Goal: Task Accomplishment & Management: Manage account settings

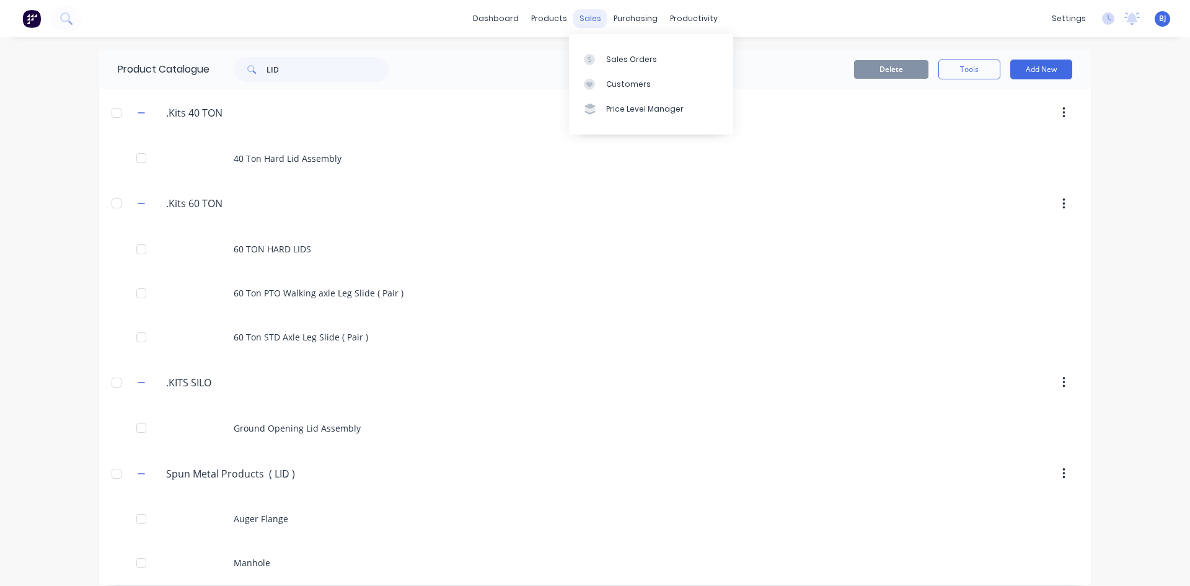
click at [579, 22] on div "sales" at bounding box center [590, 18] width 34 height 19
click at [602, 56] on div at bounding box center [593, 59] width 19 height 11
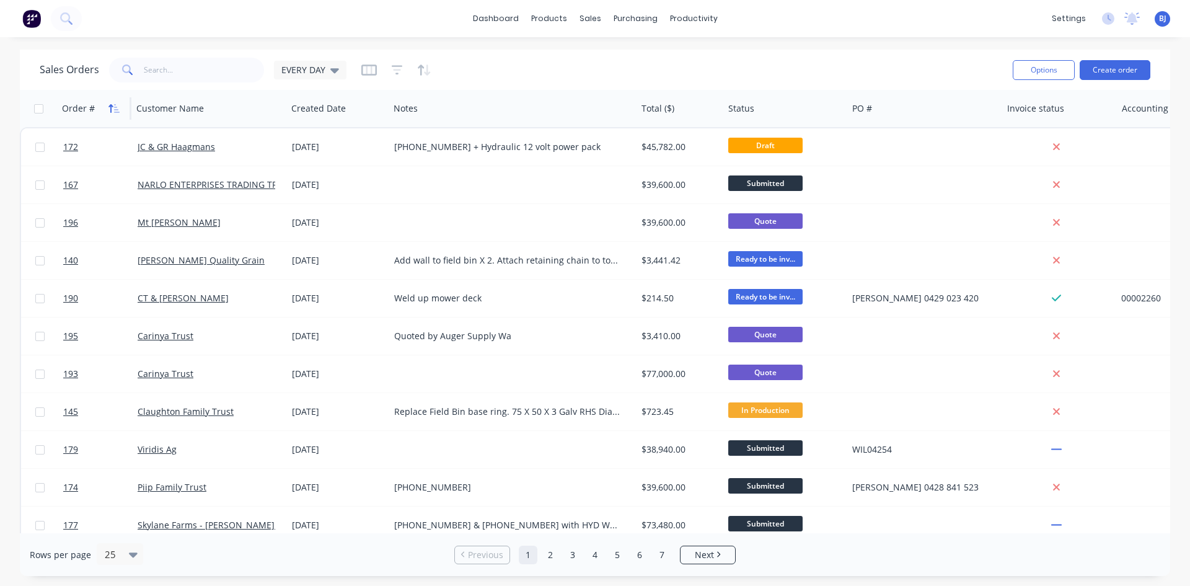
click at [115, 112] on icon "button" at bounding box center [117, 108] width 6 height 9
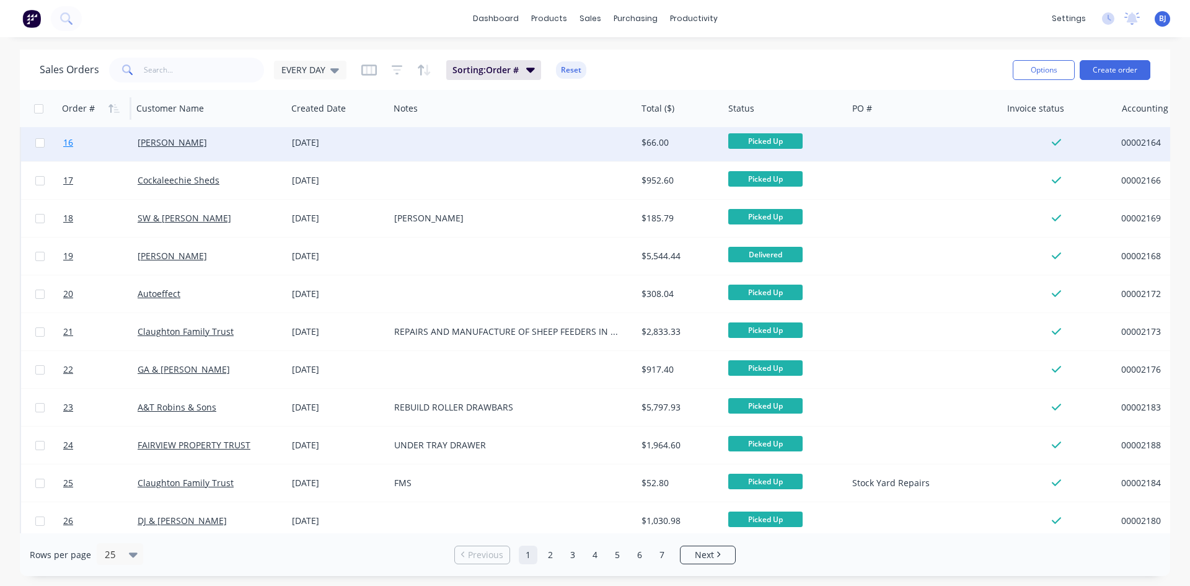
scroll to position [545, 0]
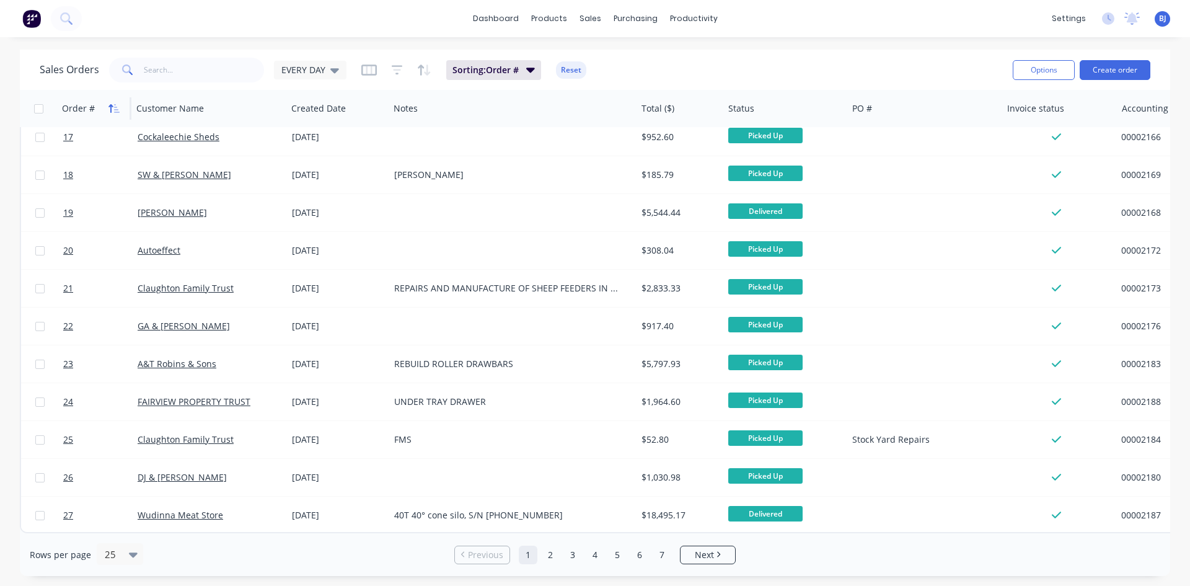
click at [115, 107] on icon "button" at bounding box center [117, 108] width 6 height 9
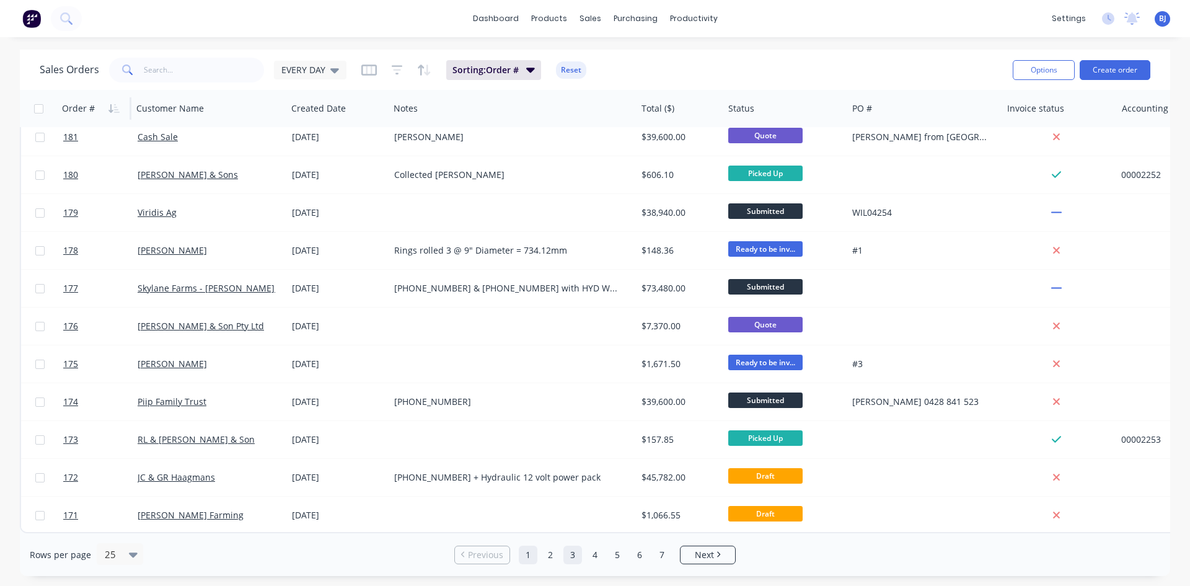
click at [573, 556] on link "3" at bounding box center [572, 554] width 19 height 19
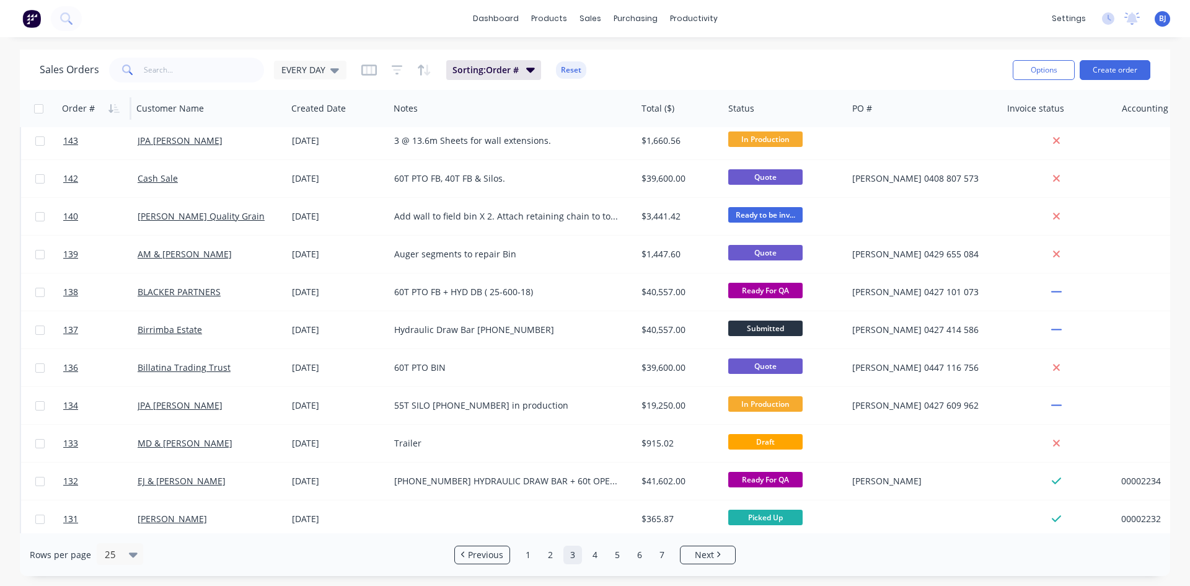
scroll to position [0, 0]
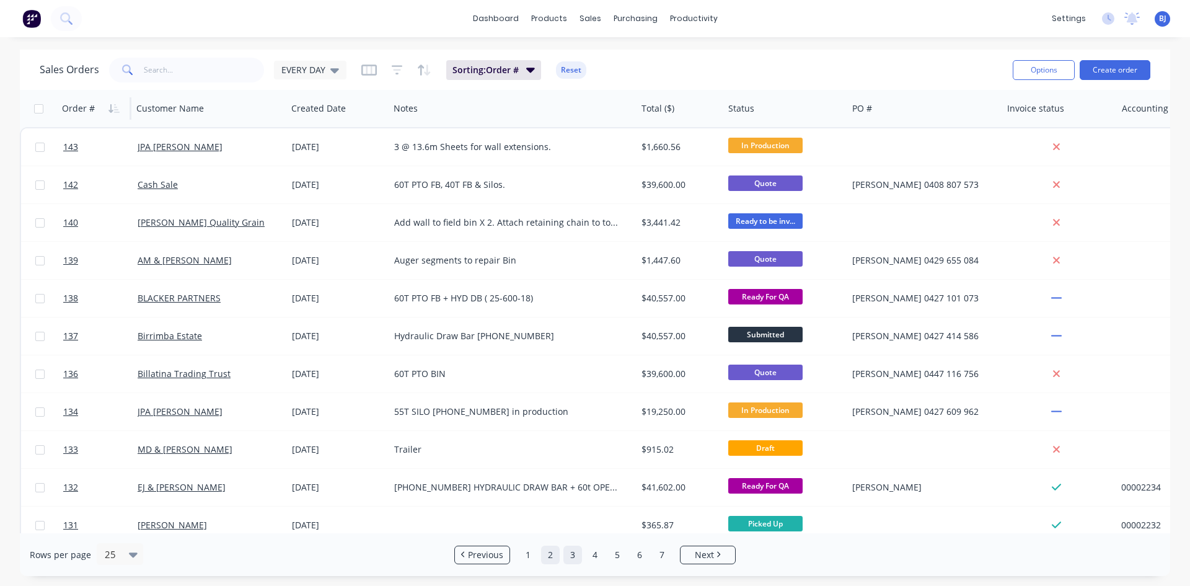
click at [548, 552] on link "2" at bounding box center [550, 554] width 19 height 19
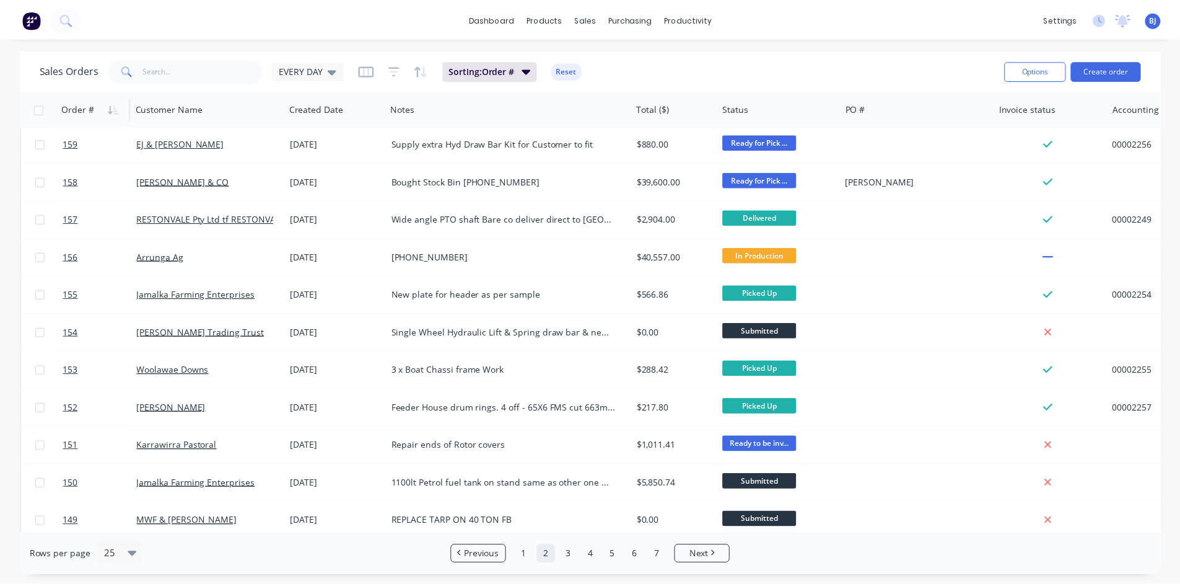
scroll to position [545, 0]
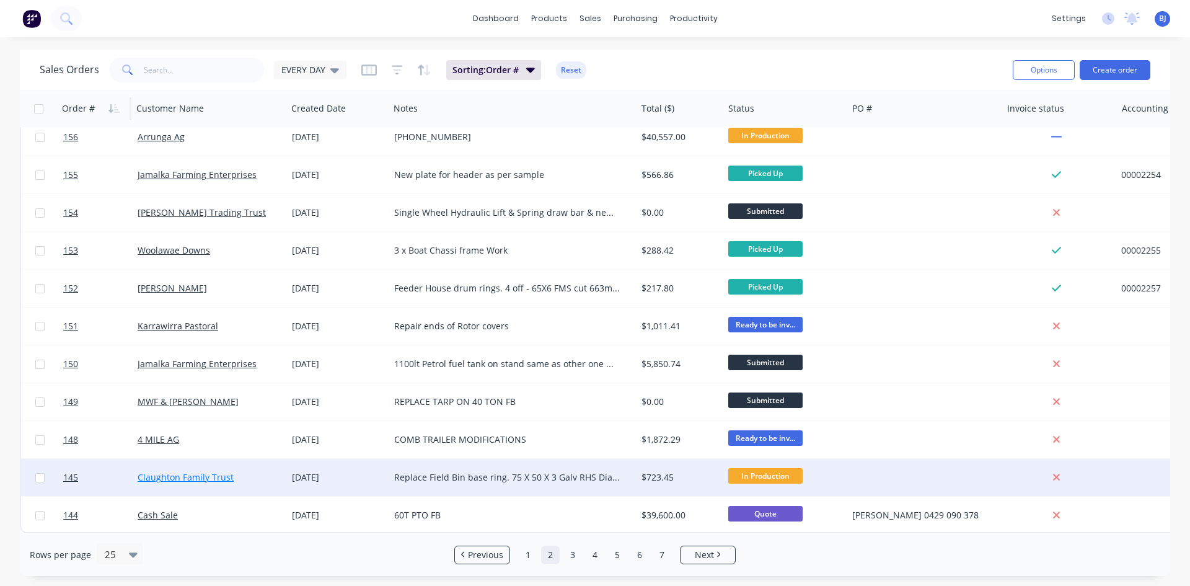
click at [149, 471] on link "Claughton Family Trust" at bounding box center [186, 477] width 96 height 12
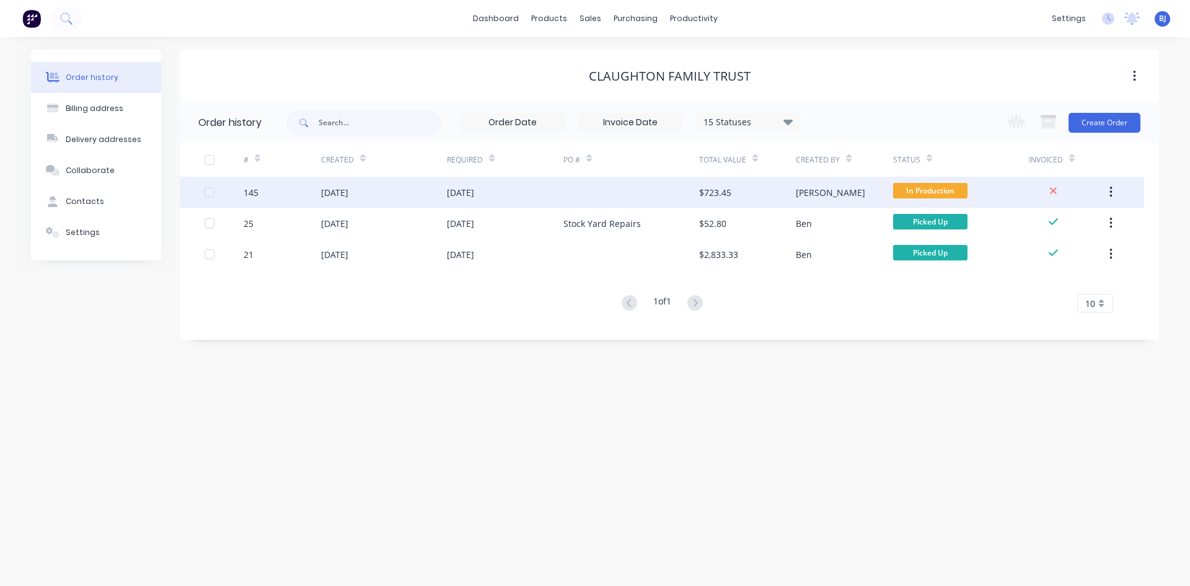
click at [444, 194] on div "[DATE]" at bounding box center [384, 192] width 126 height 31
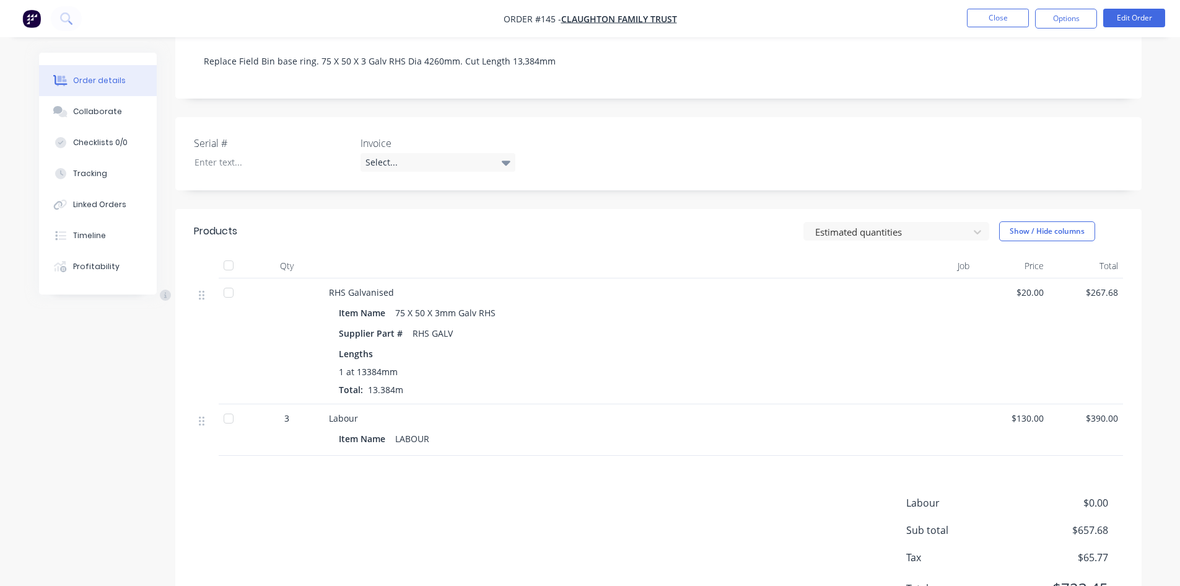
scroll to position [291, 0]
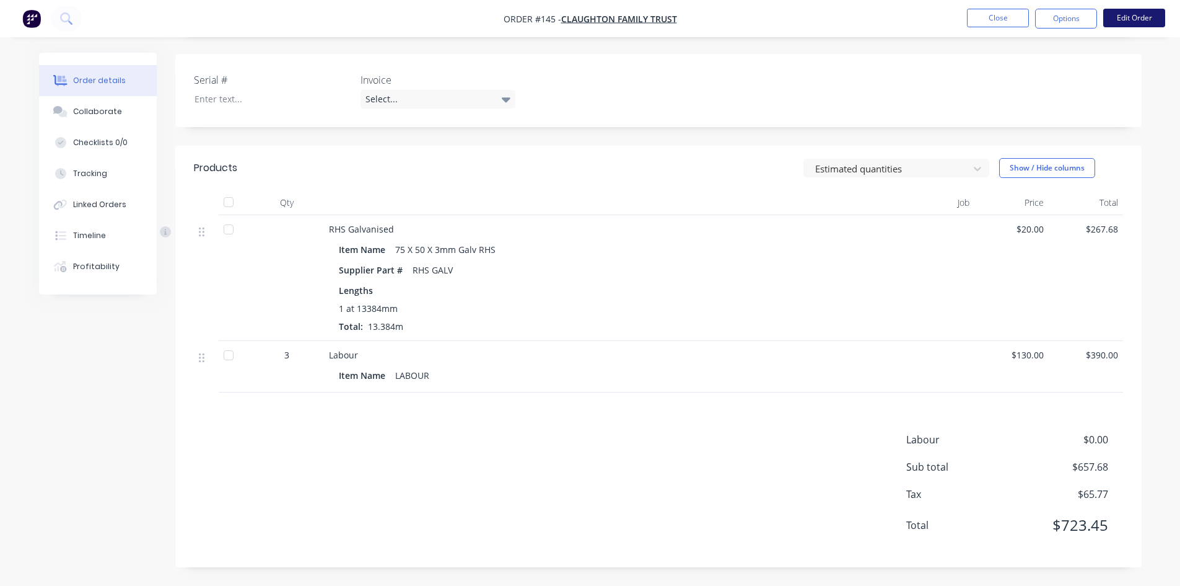
click at [1117, 15] on button "Edit Order" at bounding box center [1135, 18] width 62 height 19
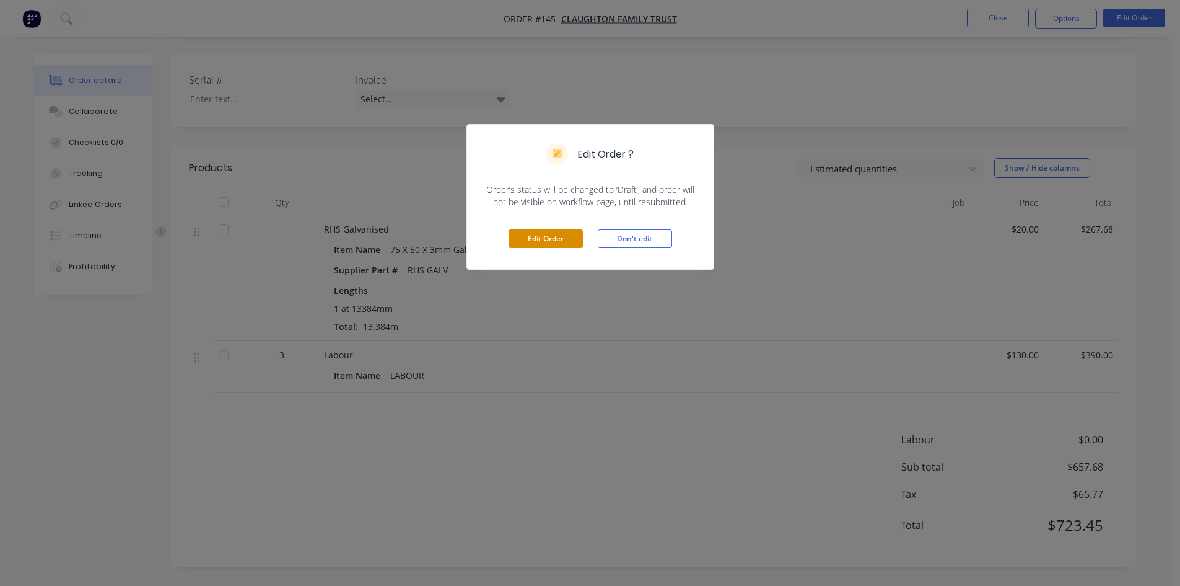
click at [556, 236] on button "Edit Order" at bounding box center [546, 238] width 74 height 19
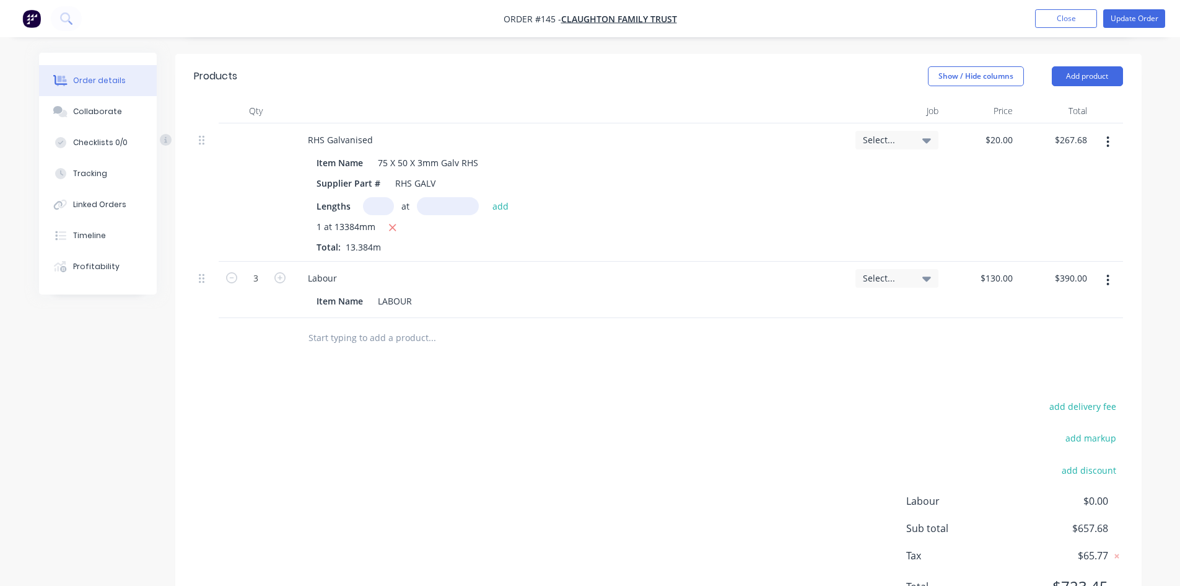
scroll to position [372, 0]
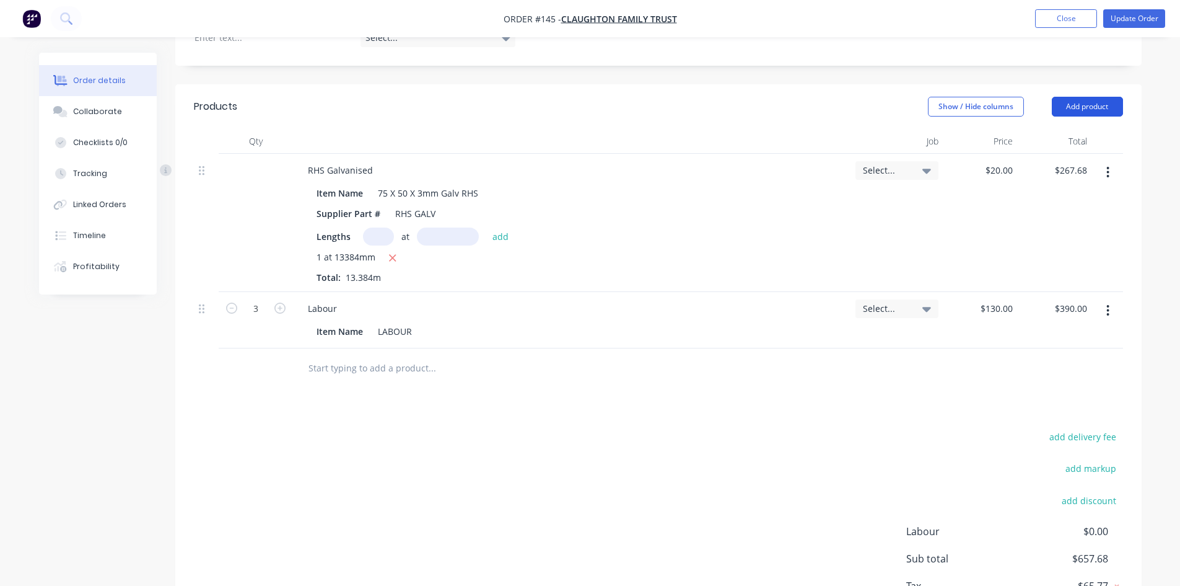
click at [1075, 97] on button "Add product" at bounding box center [1087, 107] width 71 height 20
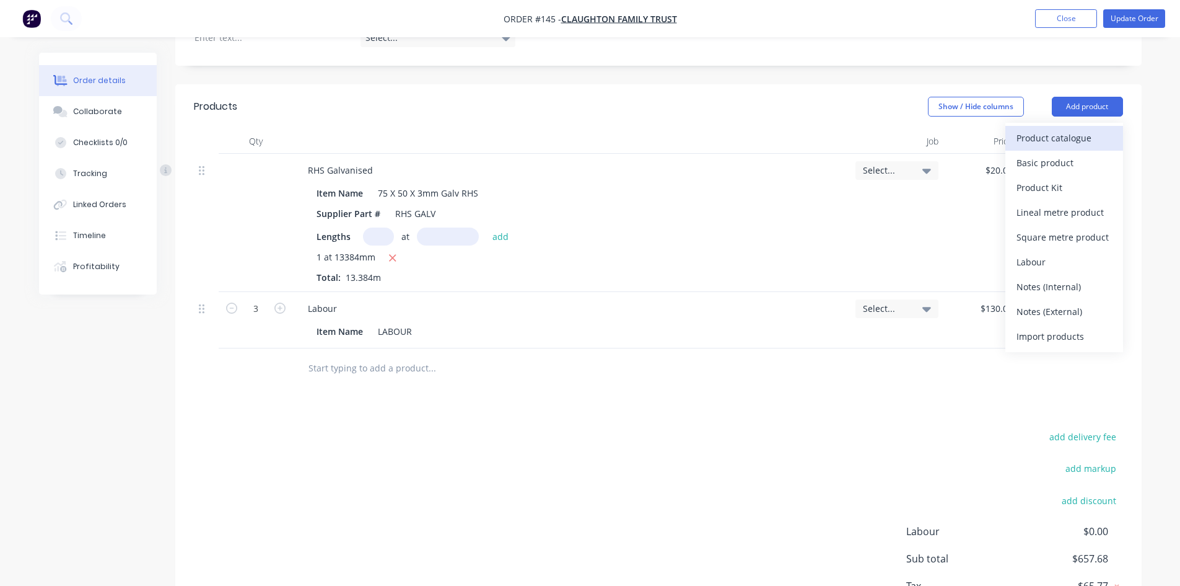
click at [1037, 129] on div "Product catalogue" at bounding box center [1064, 138] width 95 height 18
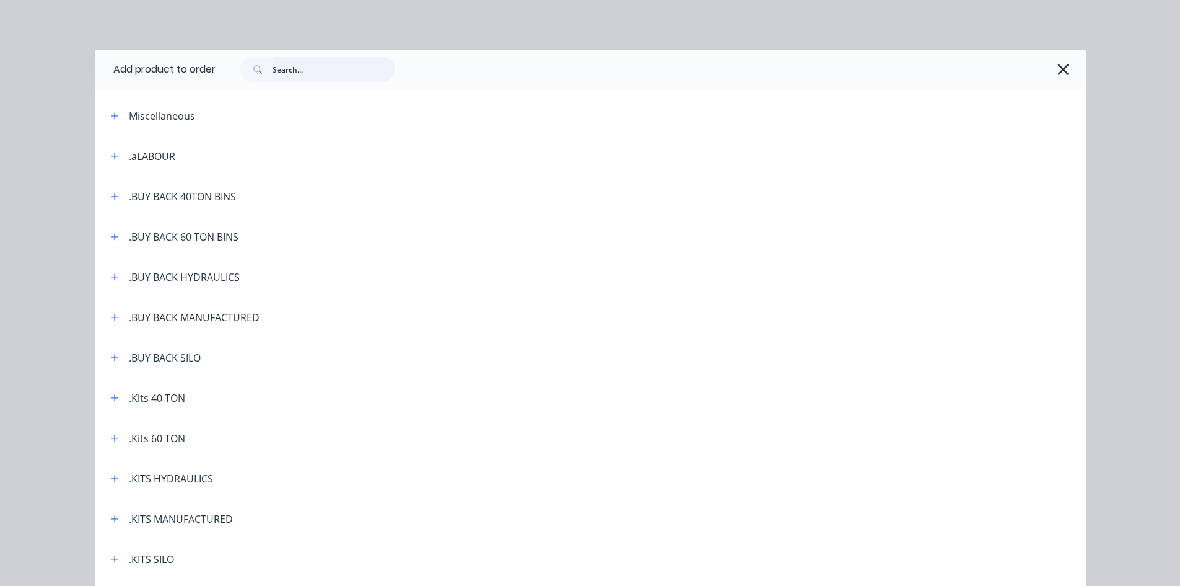
click at [301, 69] on input "text" at bounding box center [334, 69] width 123 height 25
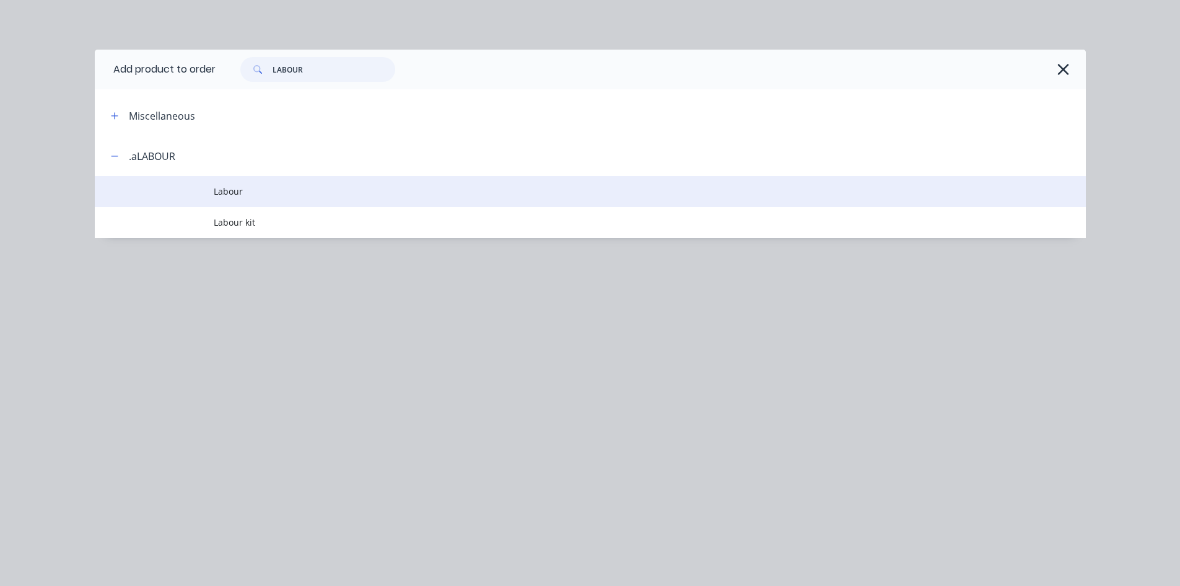
type input "LABOUR"
click at [232, 187] on span "Labour" at bounding box center [563, 191] width 698 height 13
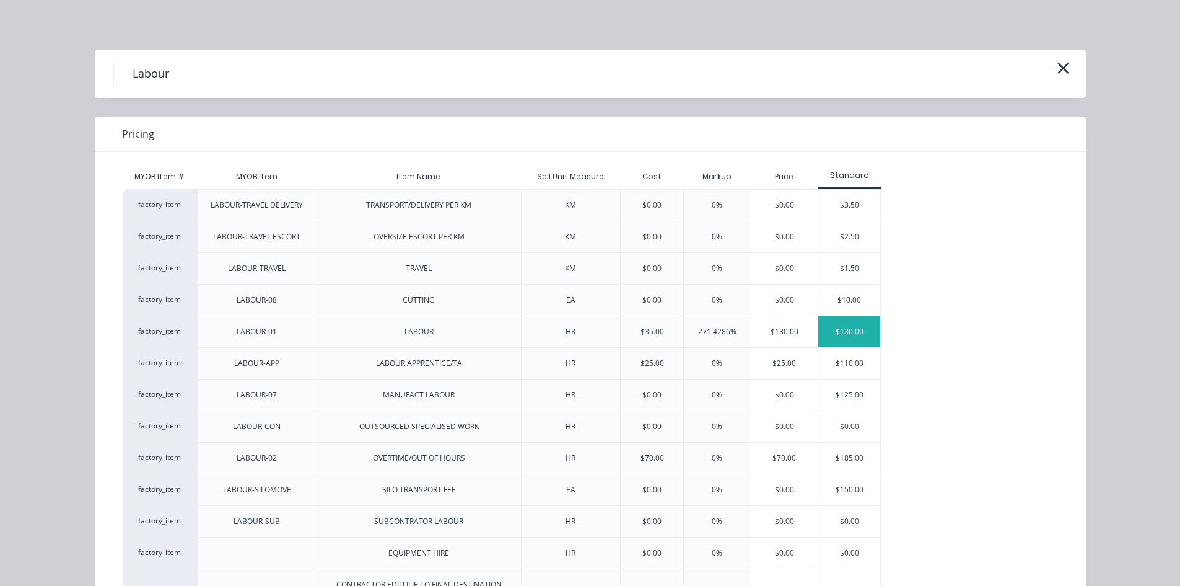
click at [837, 333] on div "$130.00" at bounding box center [850, 331] width 62 height 31
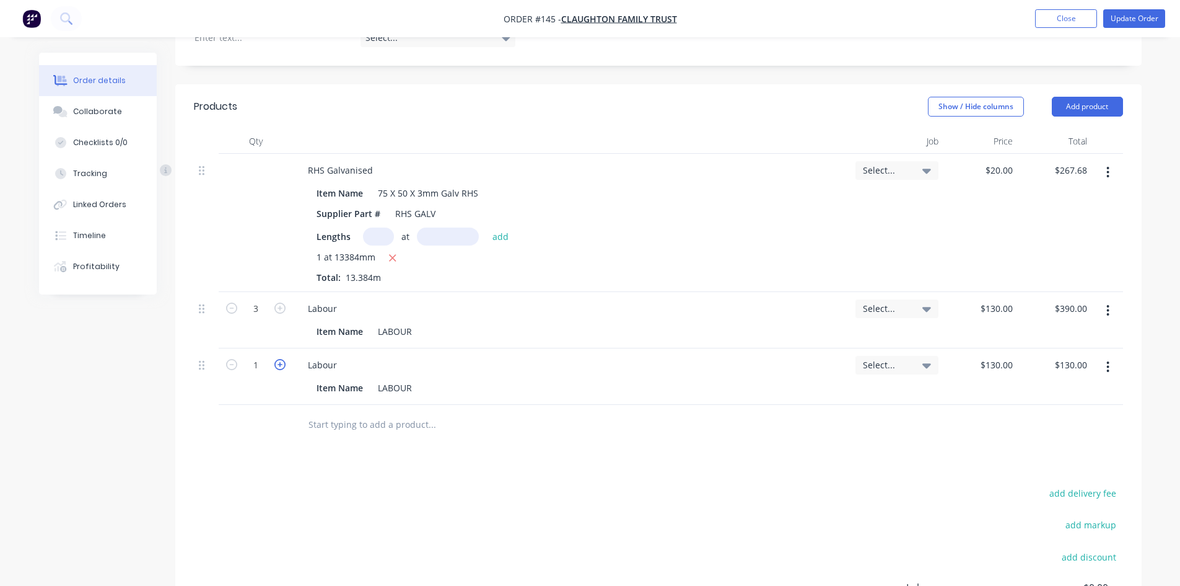
click at [281, 359] on icon "button" at bounding box center [280, 364] width 11 height 11
type input "2"
type input "$260.00"
click at [281, 359] on icon "button" at bounding box center [280, 364] width 11 height 11
type input "3"
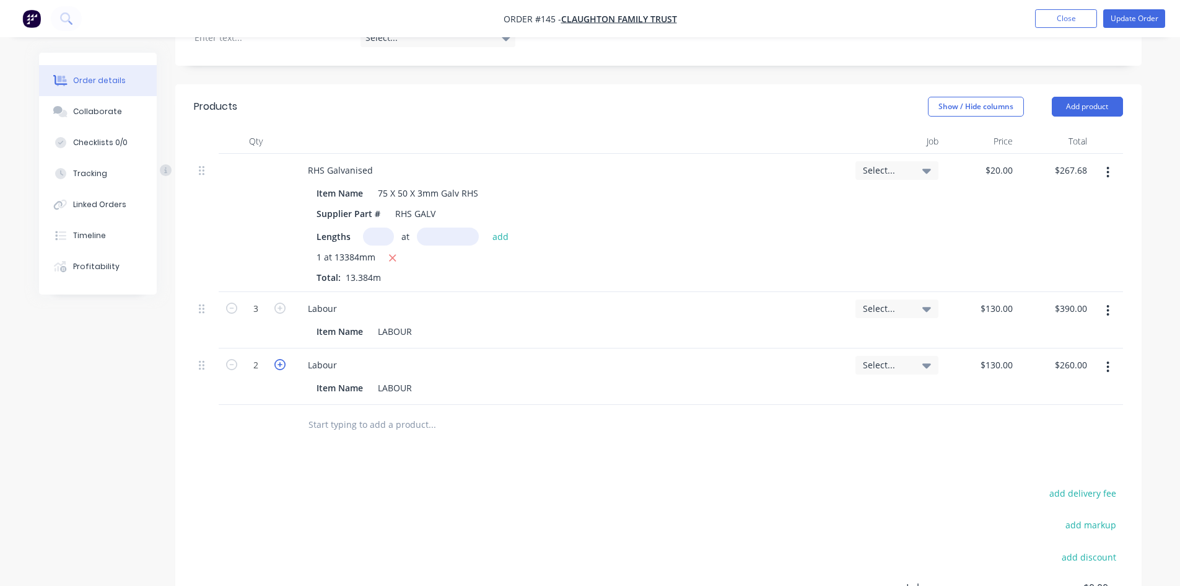
type input "$390.00"
click at [281, 359] on icon "button" at bounding box center [280, 364] width 11 height 11
type input "4"
type input "$520.00"
click at [281, 359] on icon "button" at bounding box center [280, 364] width 11 height 11
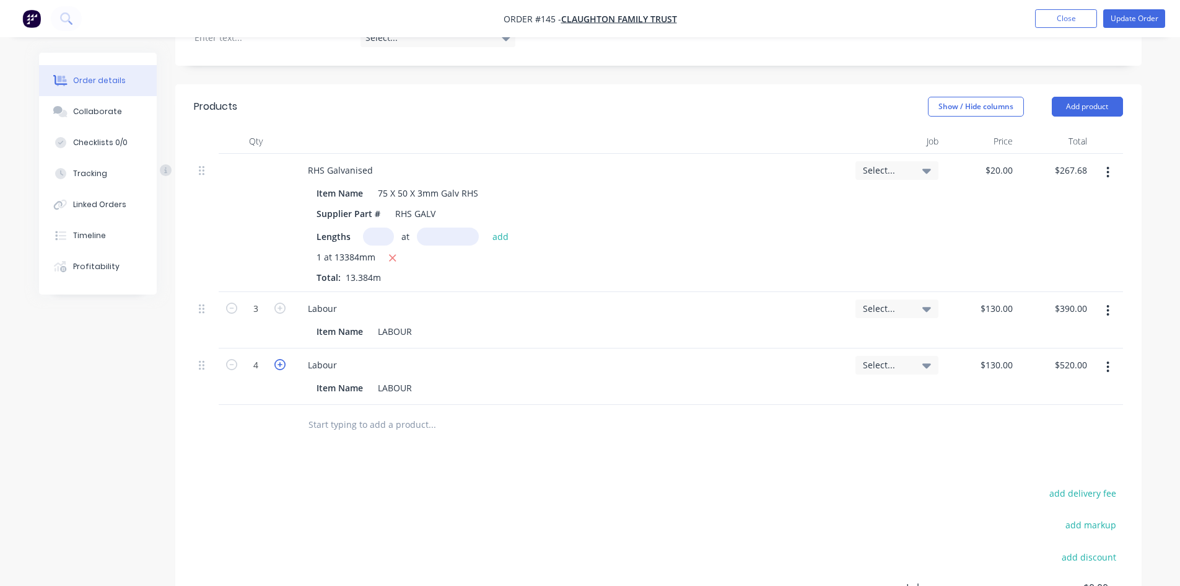
type input "5"
type input "$650.00"
click at [281, 359] on icon "button" at bounding box center [280, 364] width 11 height 11
type input "6"
type input "$780.00"
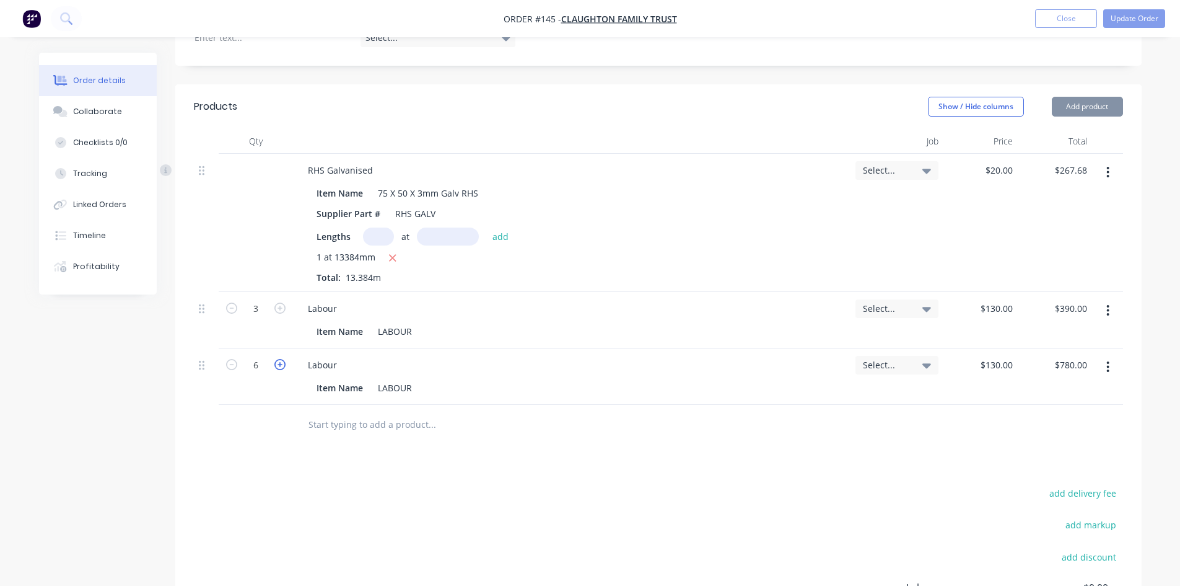
click at [281, 359] on icon "button" at bounding box center [280, 364] width 11 height 11
type input "7"
type input "$910.00"
click at [281, 359] on icon "button" at bounding box center [280, 364] width 11 height 11
type input "8"
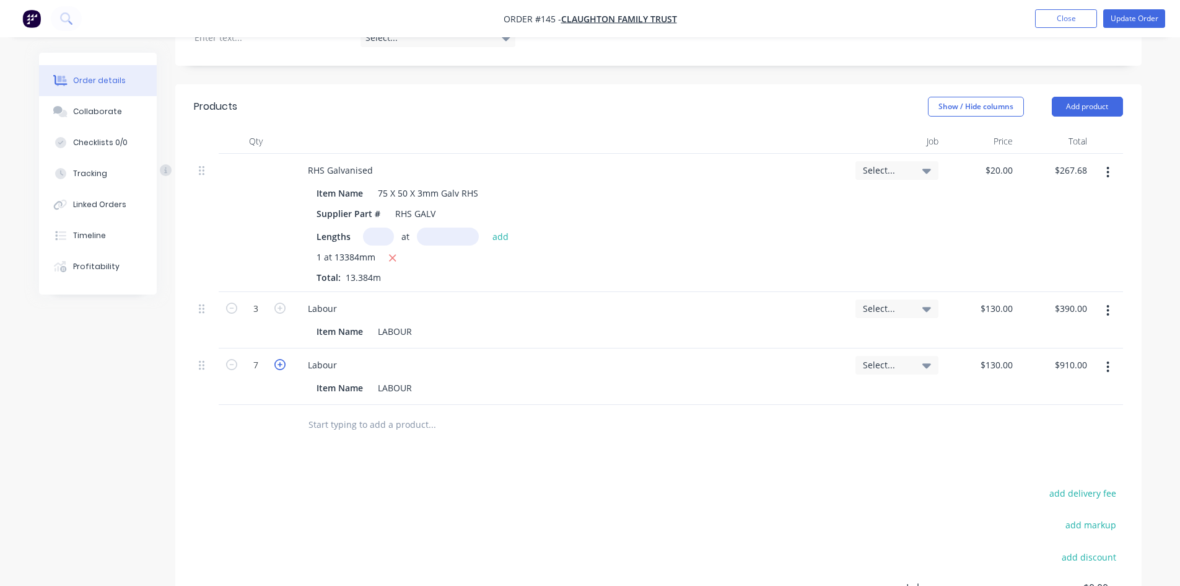
type input "$1,040.00"
click at [281, 359] on icon "button" at bounding box center [280, 364] width 11 height 11
type input "9"
type input "$1,170.00"
click at [281, 359] on icon "button" at bounding box center [280, 364] width 11 height 11
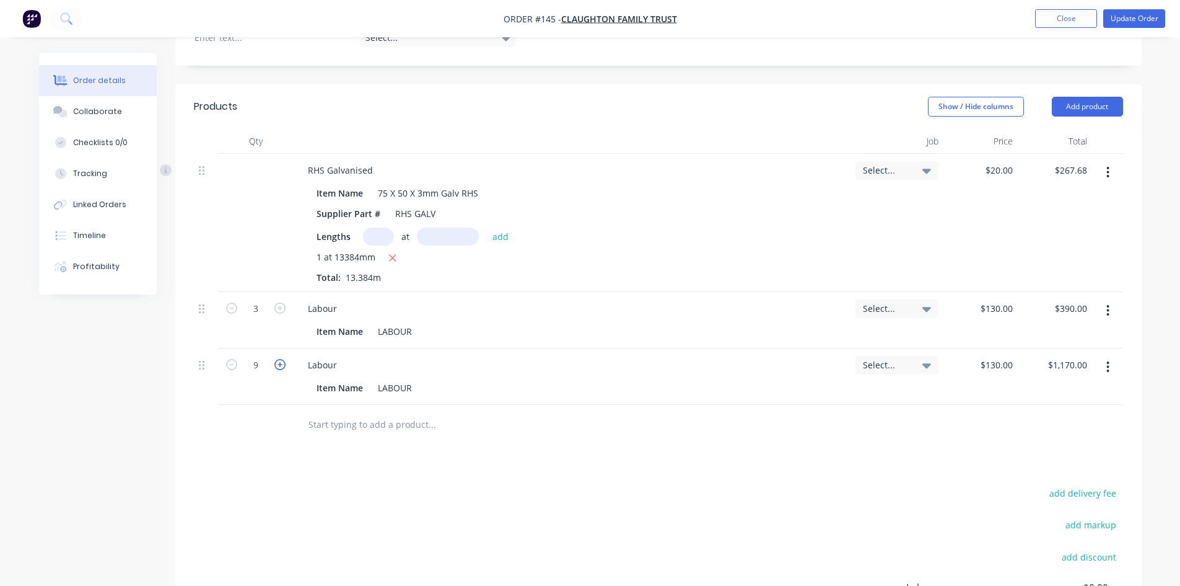
type input "10"
type input "$1,300.00"
click at [281, 359] on icon "button" at bounding box center [280, 364] width 11 height 11
type input "11"
type input "$1,430.00"
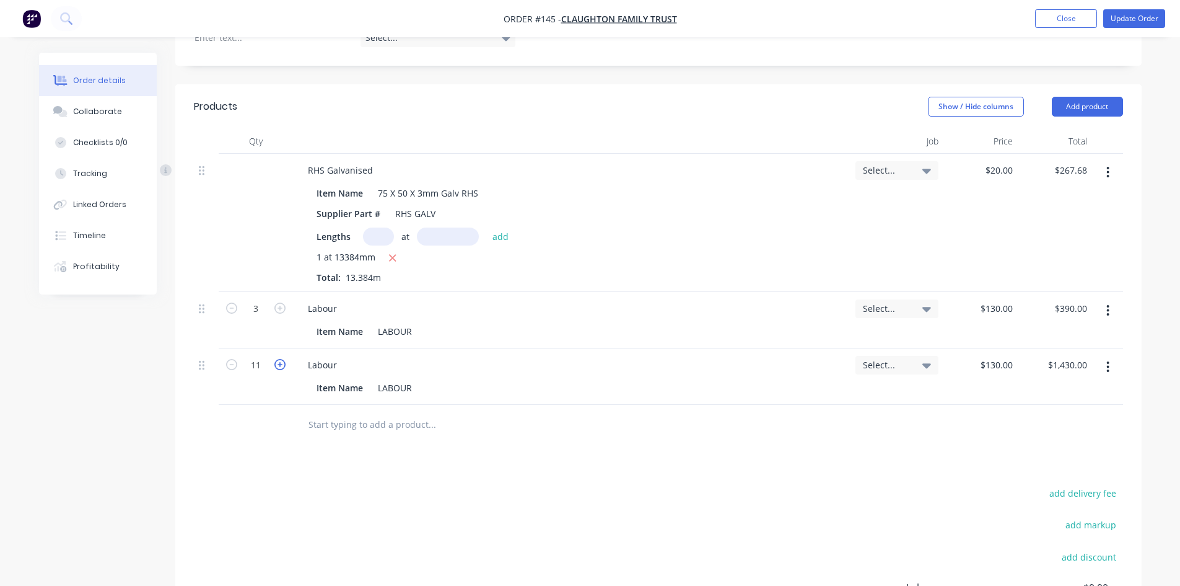
click at [281, 359] on icon "button" at bounding box center [280, 364] width 11 height 11
type input "12"
type input "$1,560.00"
click at [281, 359] on icon "button" at bounding box center [280, 364] width 11 height 11
type input "13"
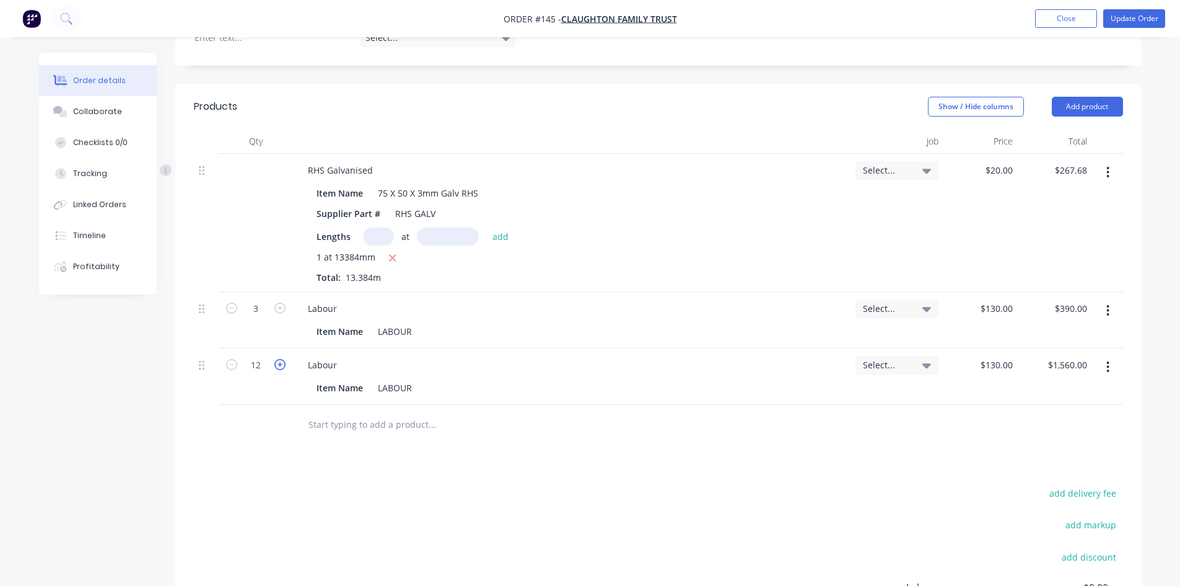
type input "$1,690.00"
click at [281, 359] on icon "button" at bounding box center [280, 364] width 11 height 11
type input "14"
type input "$1,820.00"
click at [281, 359] on icon "button" at bounding box center [280, 364] width 11 height 11
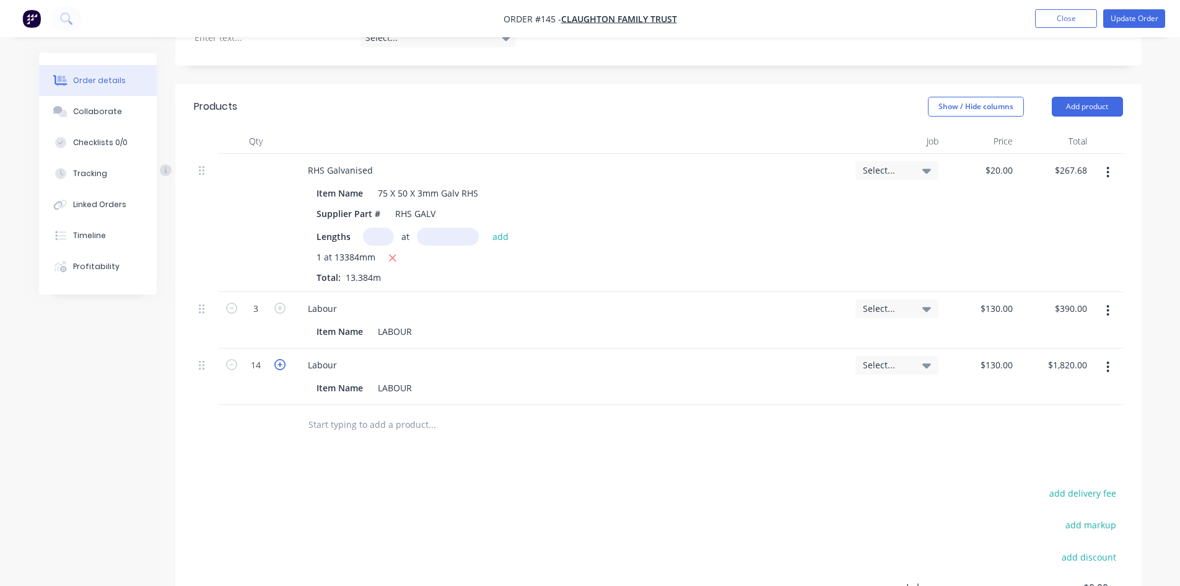
type input "15"
type input "$1,950.00"
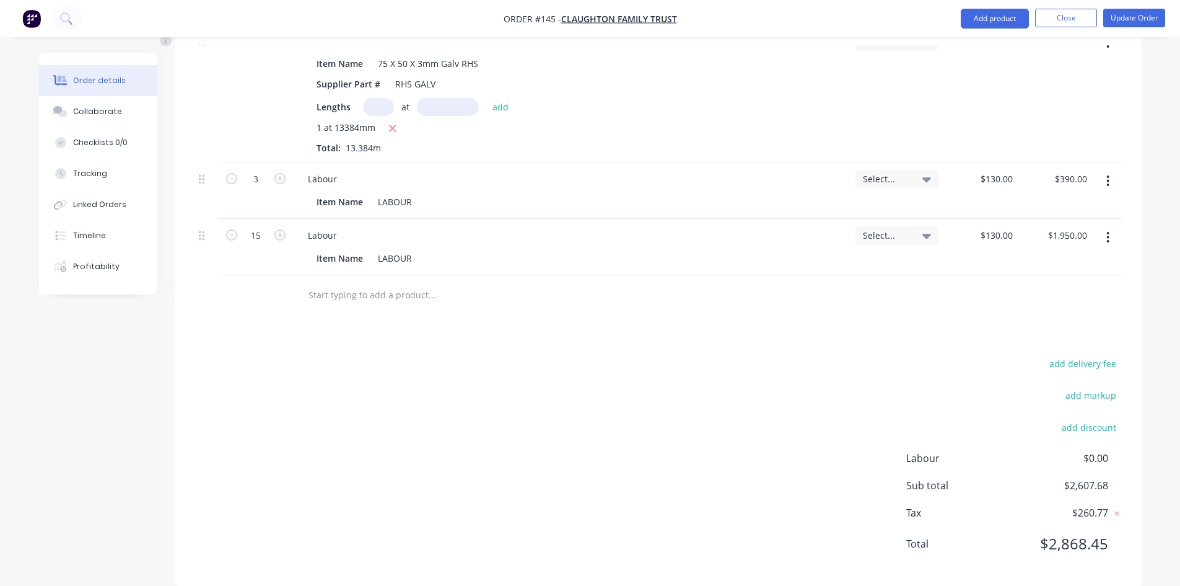
scroll to position [503, 0]
click at [1135, 17] on button "Update Order" at bounding box center [1135, 18] width 62 height 19
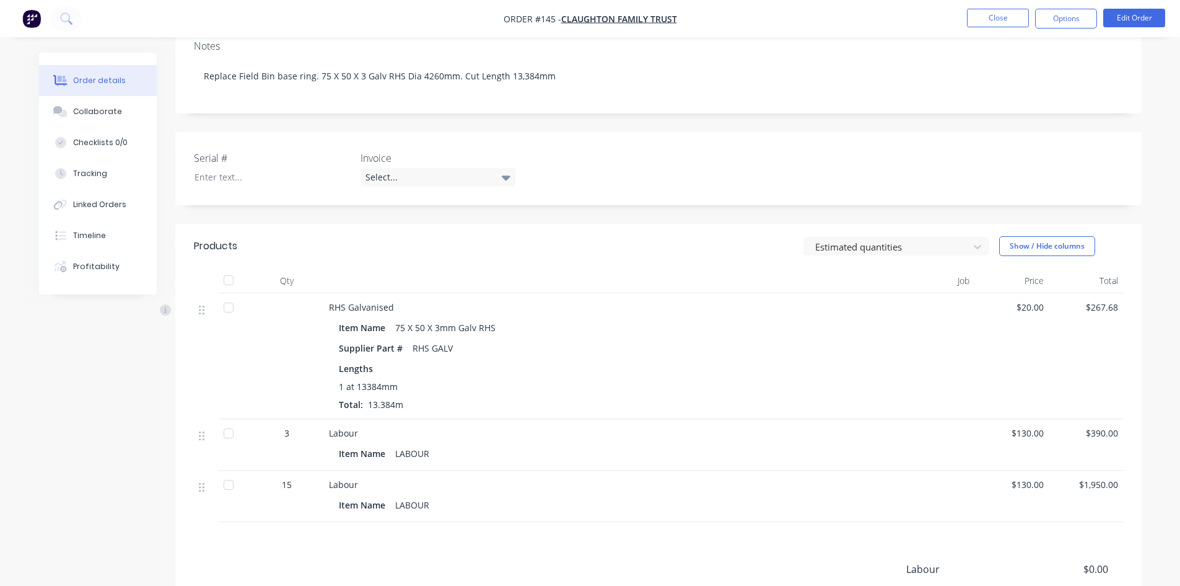
scroll to position [218, 0]
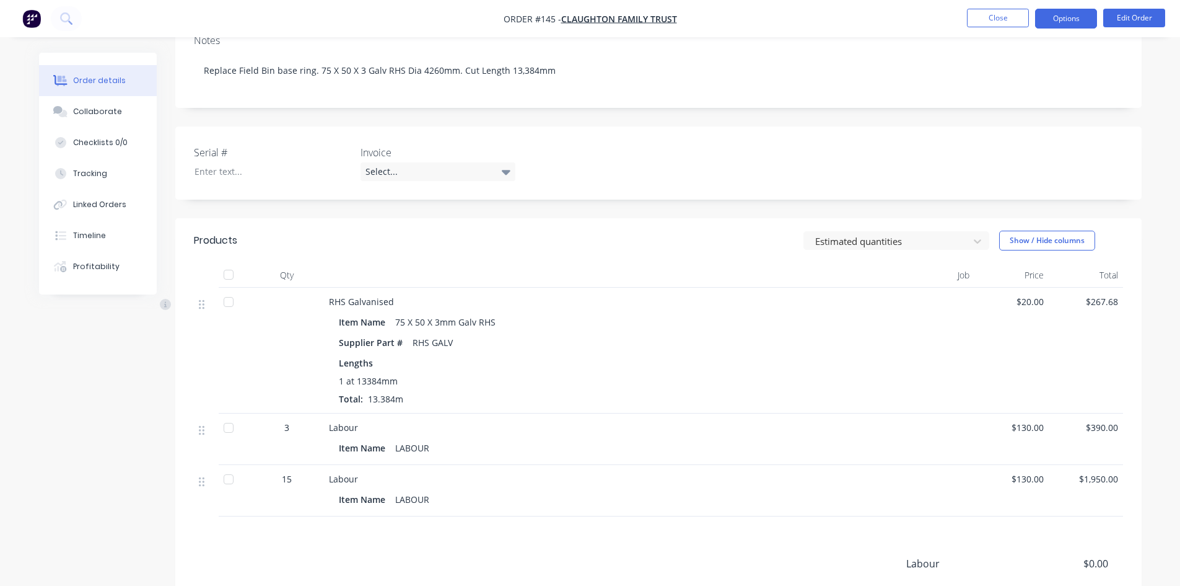
click at [1091, 20] on button "Options" at bounding box center [1066, 19] width 62 height 20
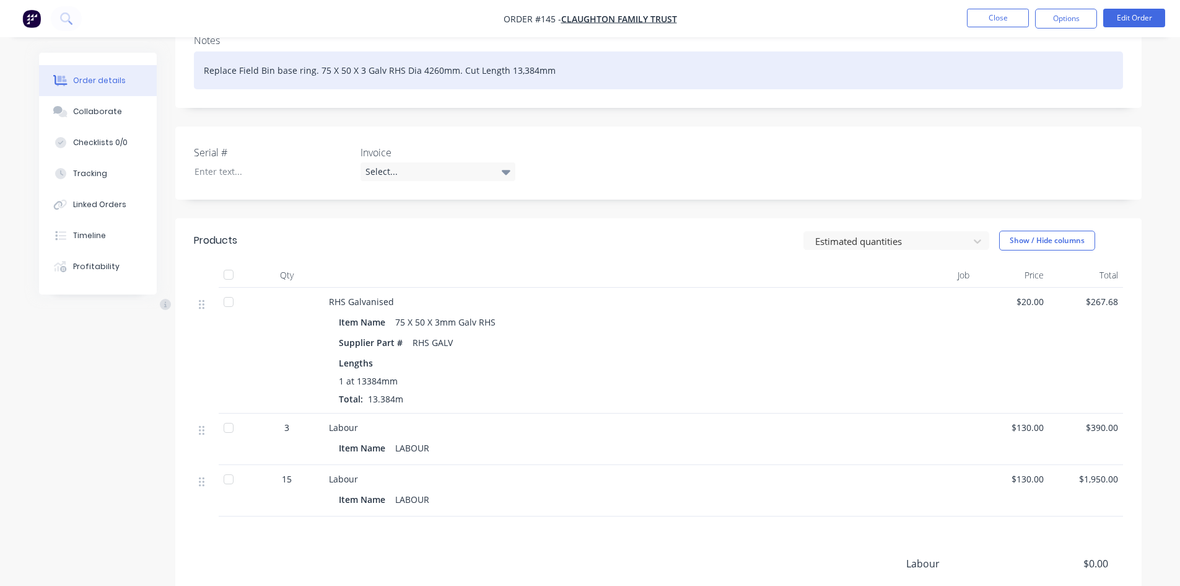
click at [1119, 89] on div "Replace Field Bin base ring. 75 X 50 X 3 Galv RHS Dia 4260mm. Cut Length 13,384…" at bounding box center [659, 70] width 930 height 38
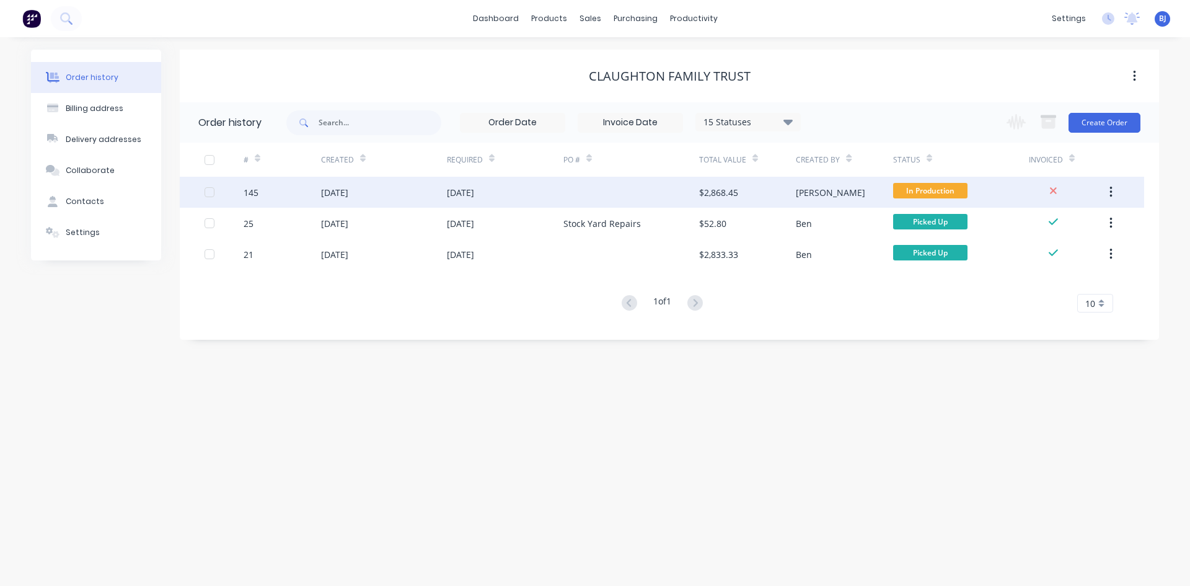
click at [618, 200] on div at bounding box center [631, 192] width 136 height 31
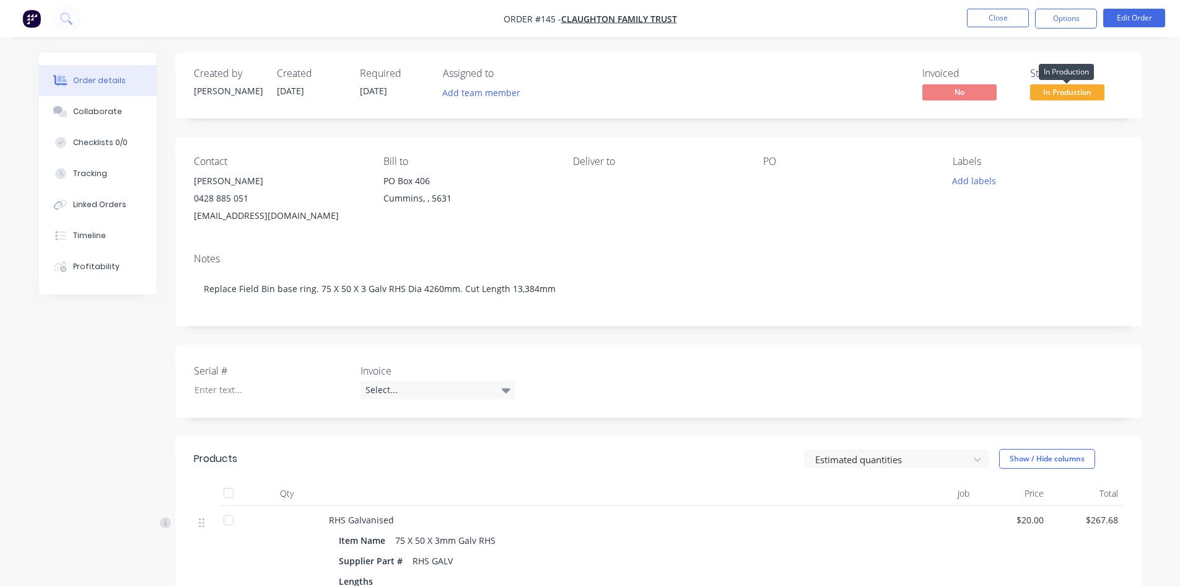
click at [1087, 95] on span "In Production" at bounding box center [1068, 91] width 74 height 15
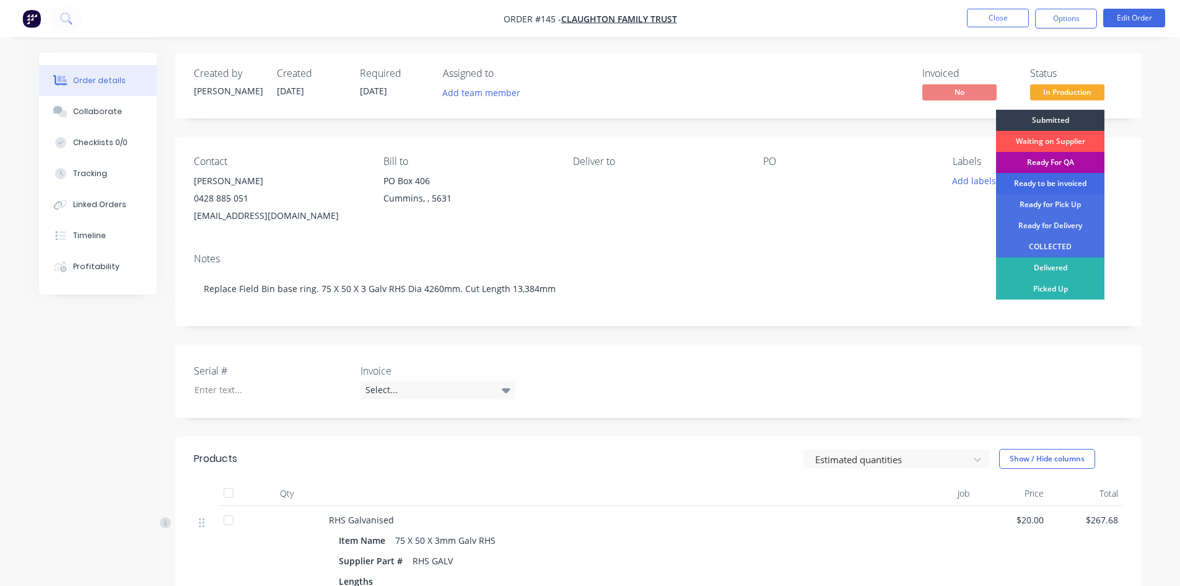
click at [1052, 181] on div "Ready to be invoiced" at bounding box center [1050, 183] width 108 height 21
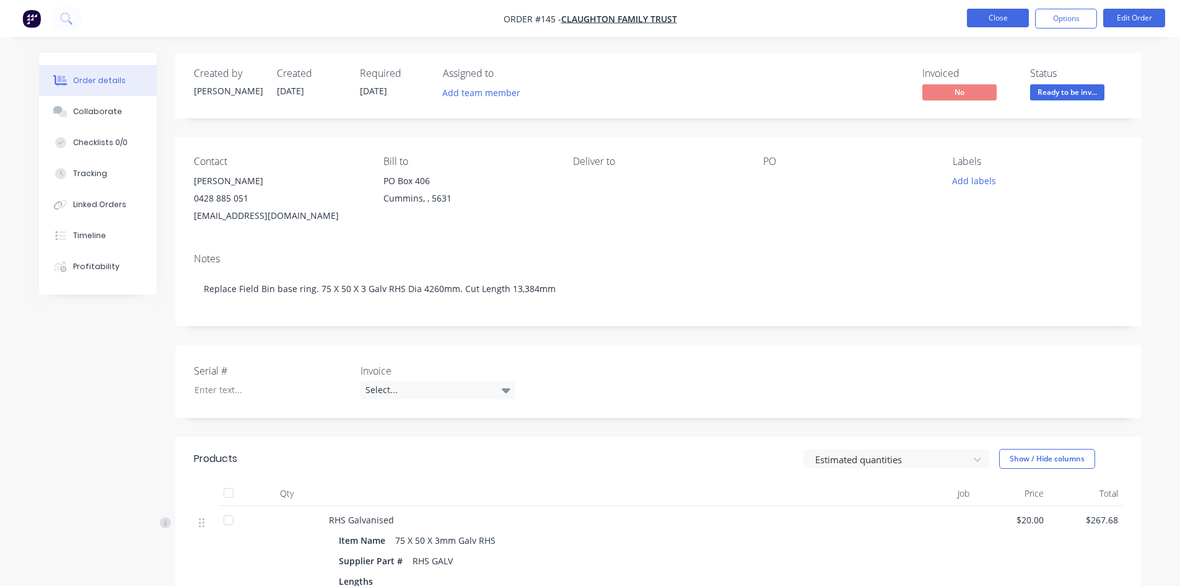
click at [1008, 20] on button "Close" at bounding box center [998, 18] width 62 height 19
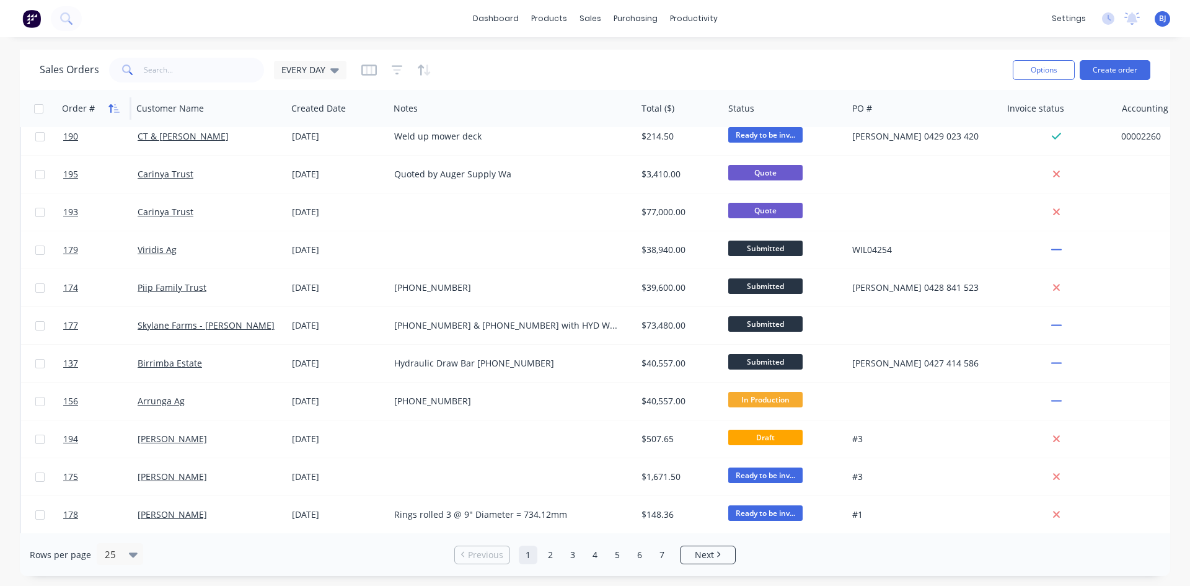
scroll to position [248, 0]
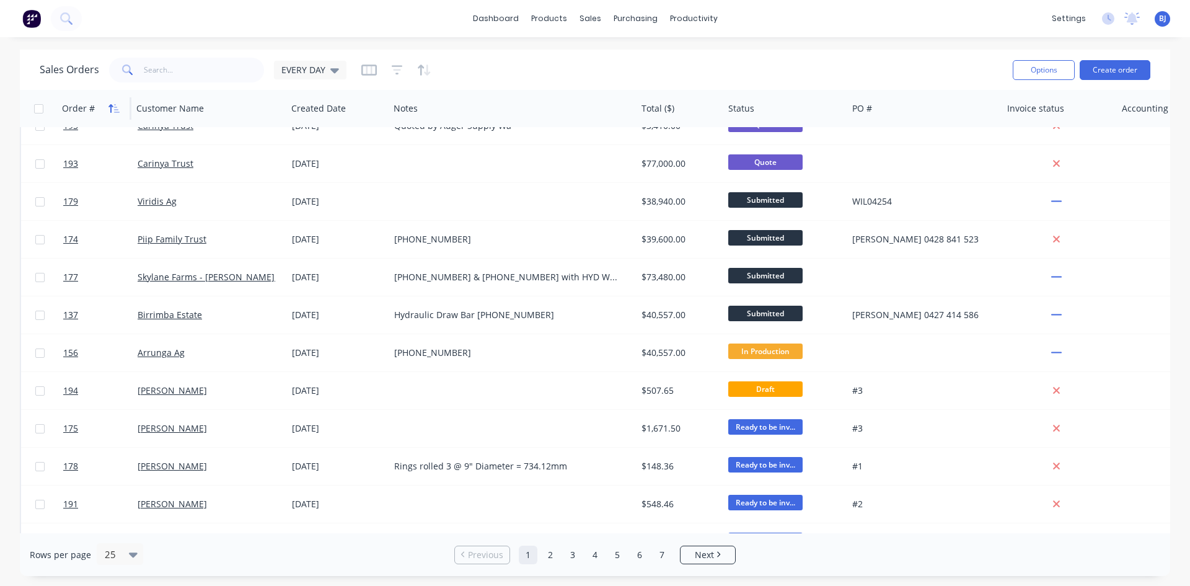
click at [111, 106] on icon "button" at bounding box center [110, 108] width 4 height 9
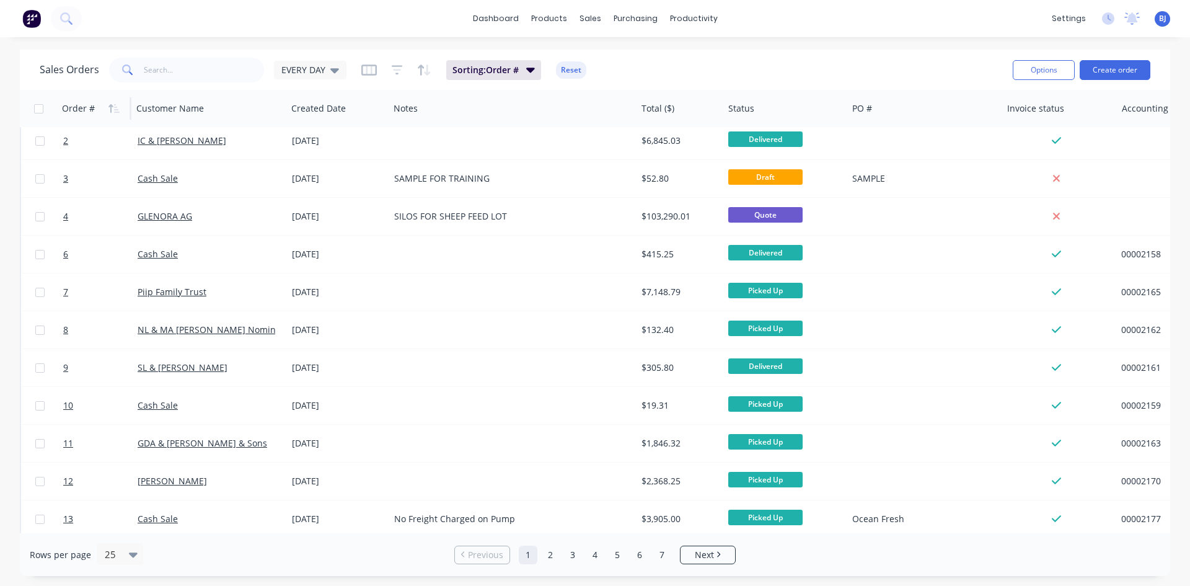
scroll to position [0, 0]
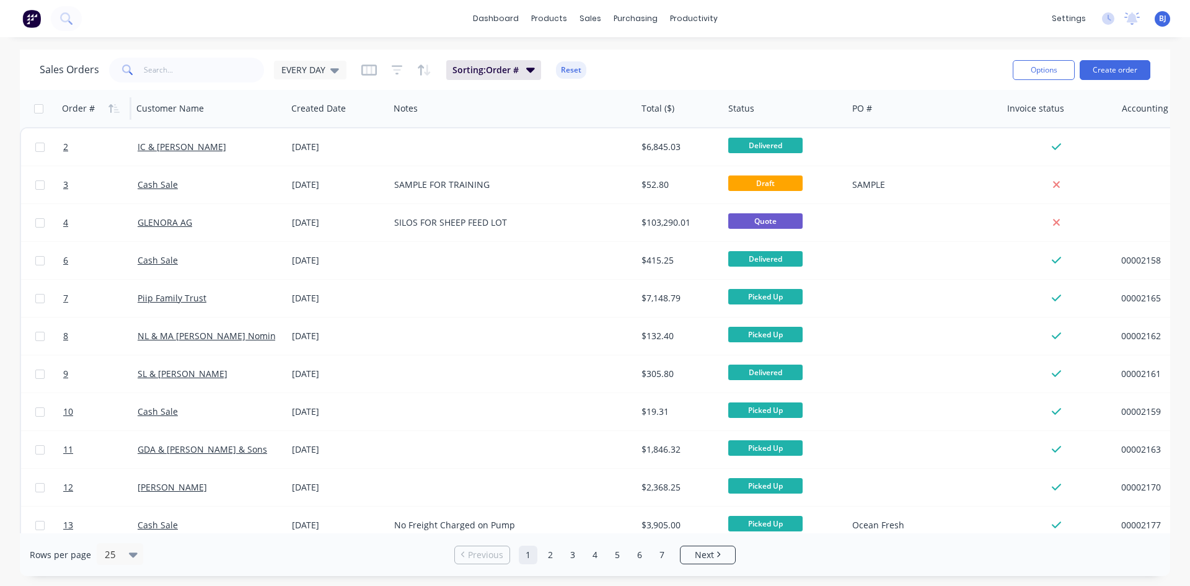
click at [111, 106] on icon "button" at bounding box center [110, 108] width 4 height 9
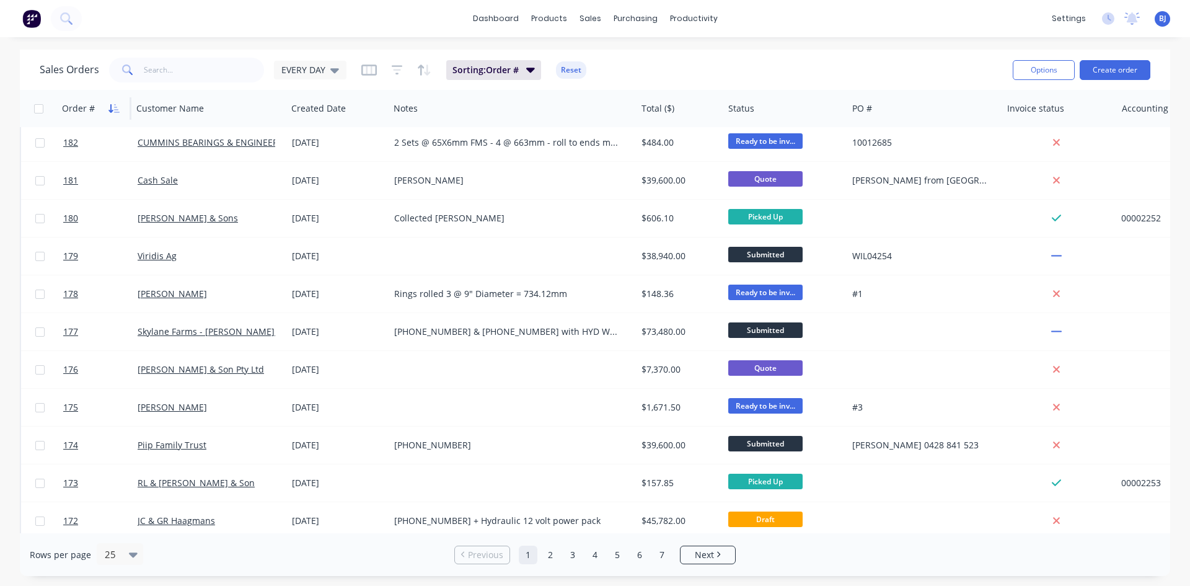
scroll to position [545, 0]
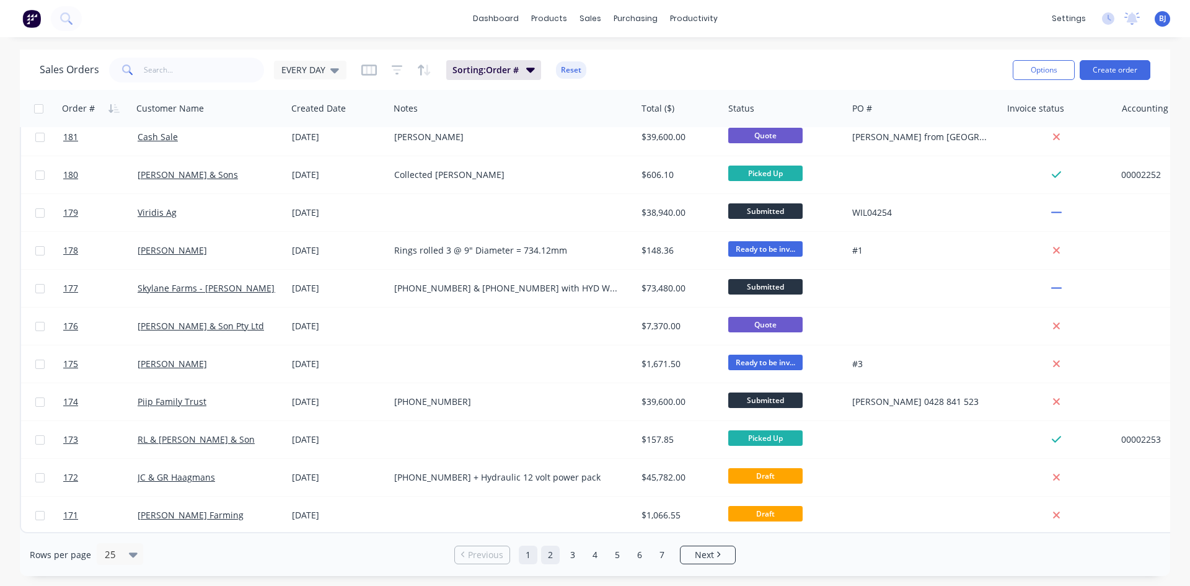
click at [552, 560] on link "2" at bounding box center [550, 554] width 19 height 19
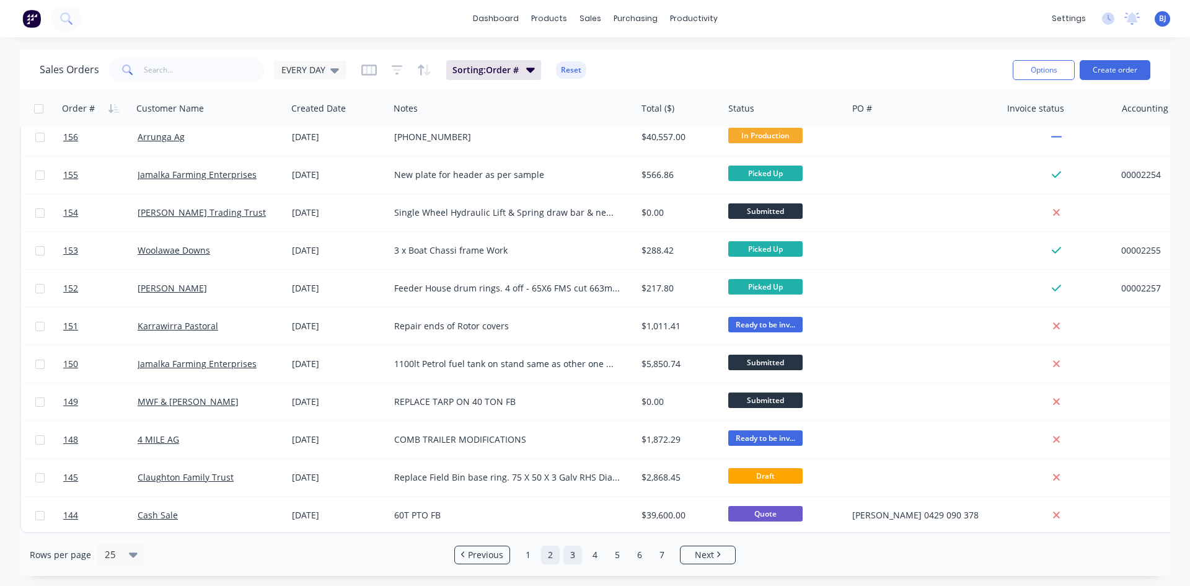
click at [566, 558] on link "3" at bounding box center [572, 554] width 19 height 19
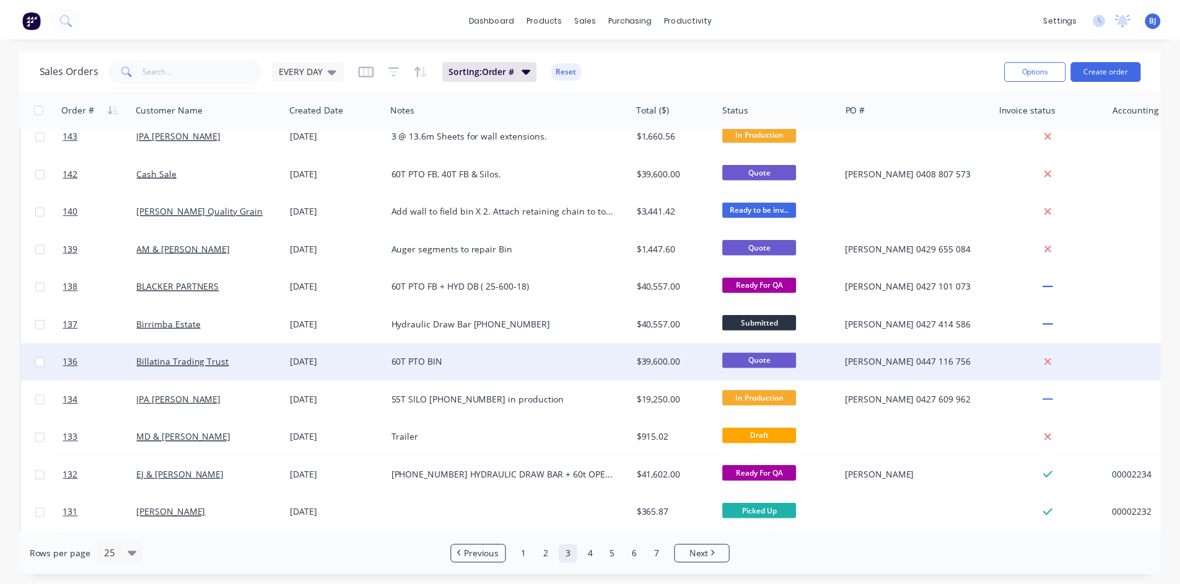
scroll to position [0, 0]
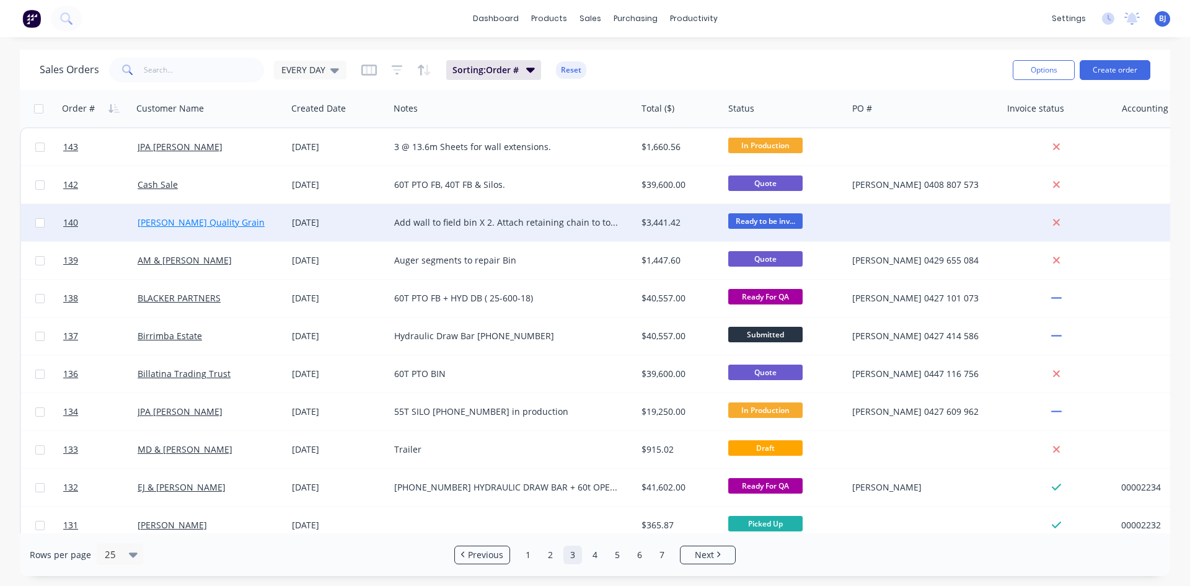
click at [197, 221] on link "[PERSON_NAME] Quality Grain" at bounding box center [201, 222] width 127 height 12
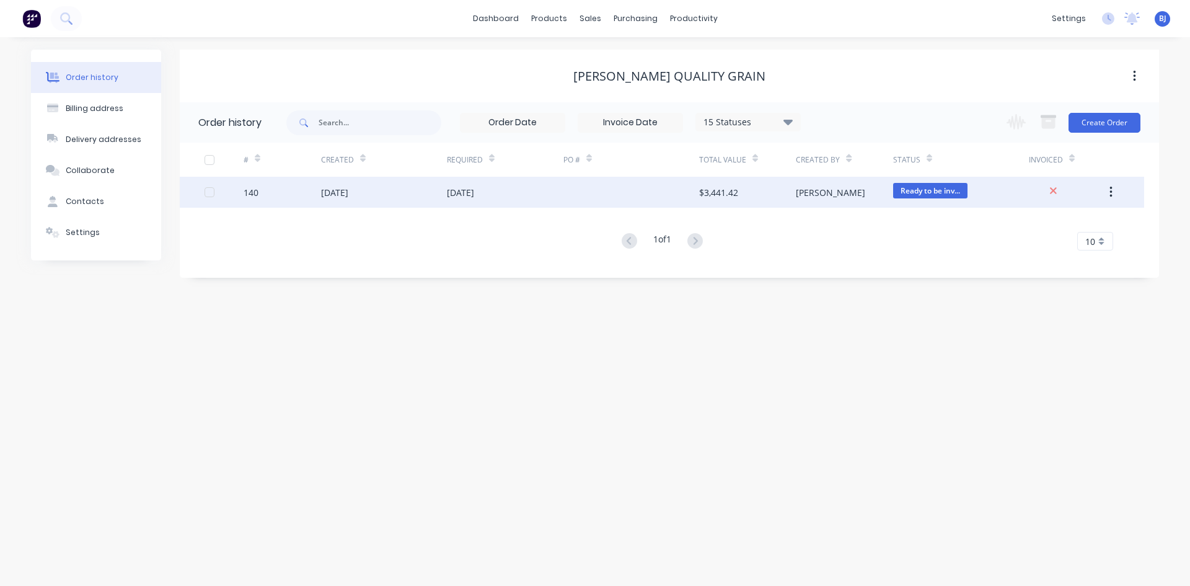
click at [348, 191] on div "[DATE]" at bounding box center [334, 192] width 27 height 13
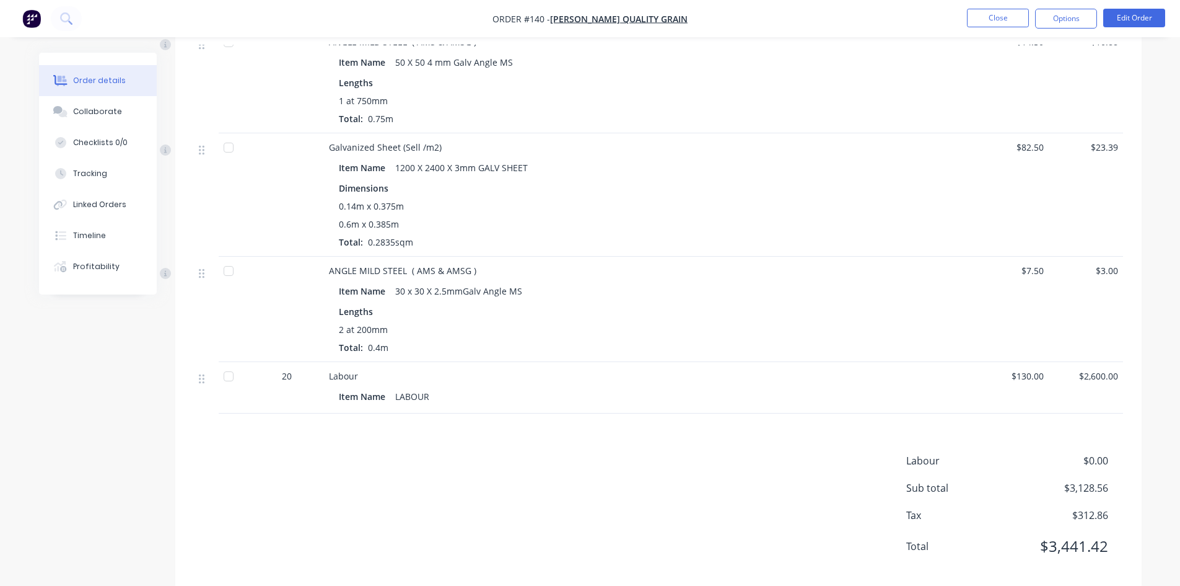
scroll to position [869, 0]
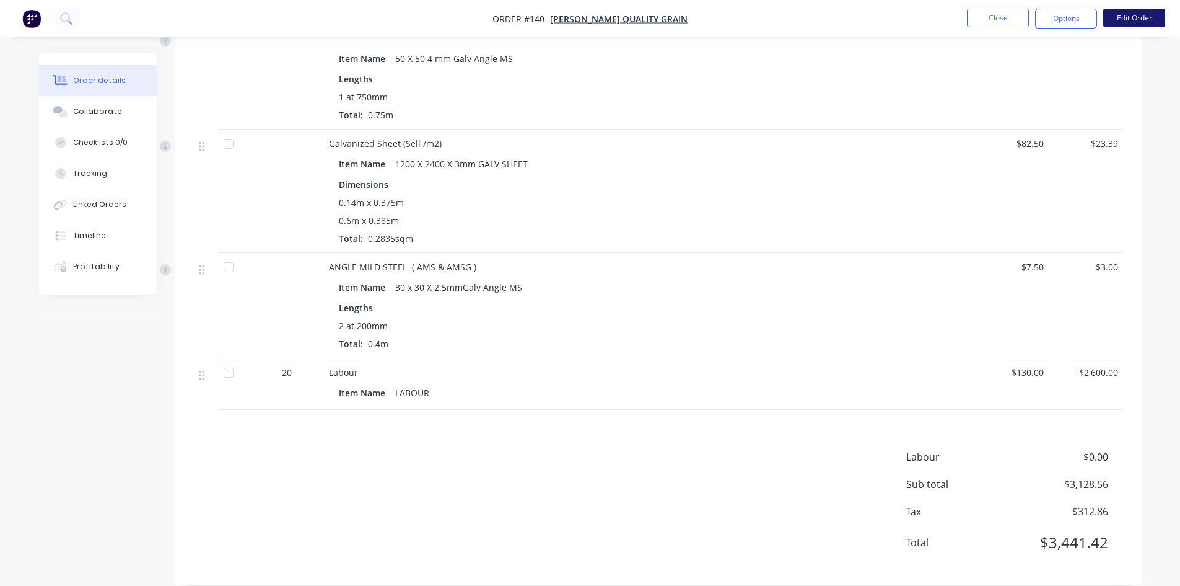
click at [1125, 19] on button "Edit Order" at bounding box center [1135, 18] width 62 height 19
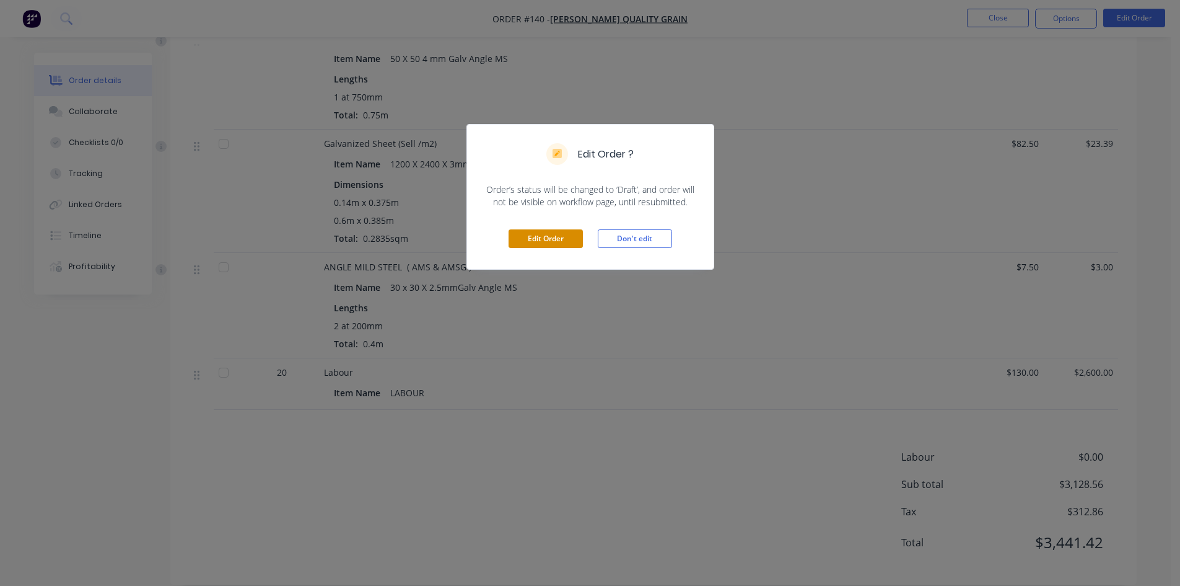
click at [540, 239] on button "Edit Order" at bounding box center [546, 238] width 74 height 19
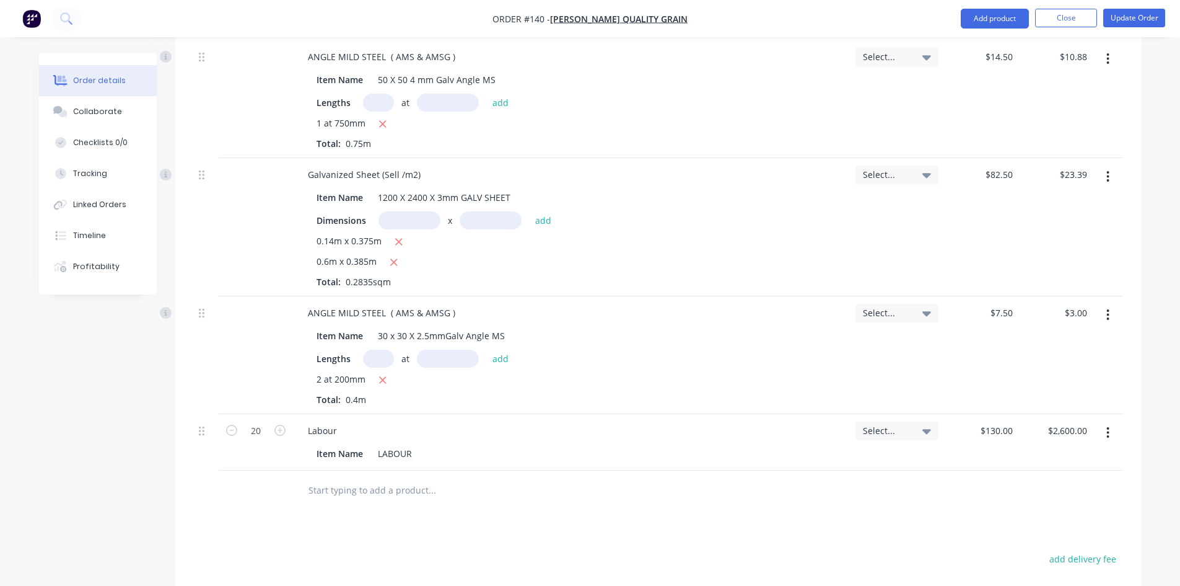
scroll to position [1087, 0]
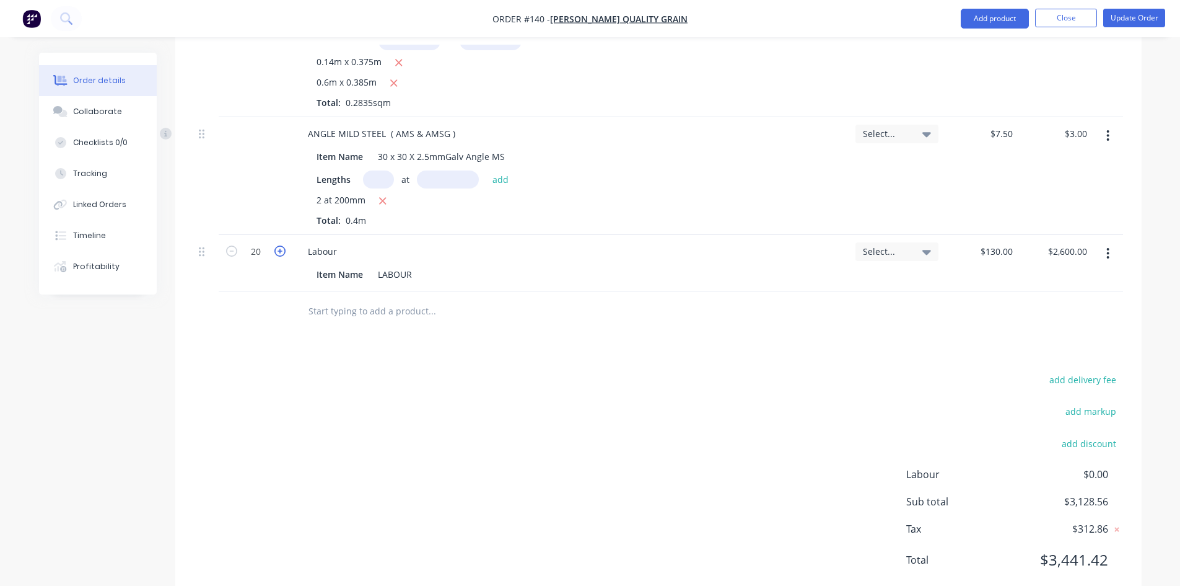
click at [279, 245] on icon "button" at bounding box center [280, 250] width 11 height 11
type input "21"
type input "$2,730.00"
click at [279, 245] on icon "button" at bounding box center [280, 250] width 11 height 11
type input "22"
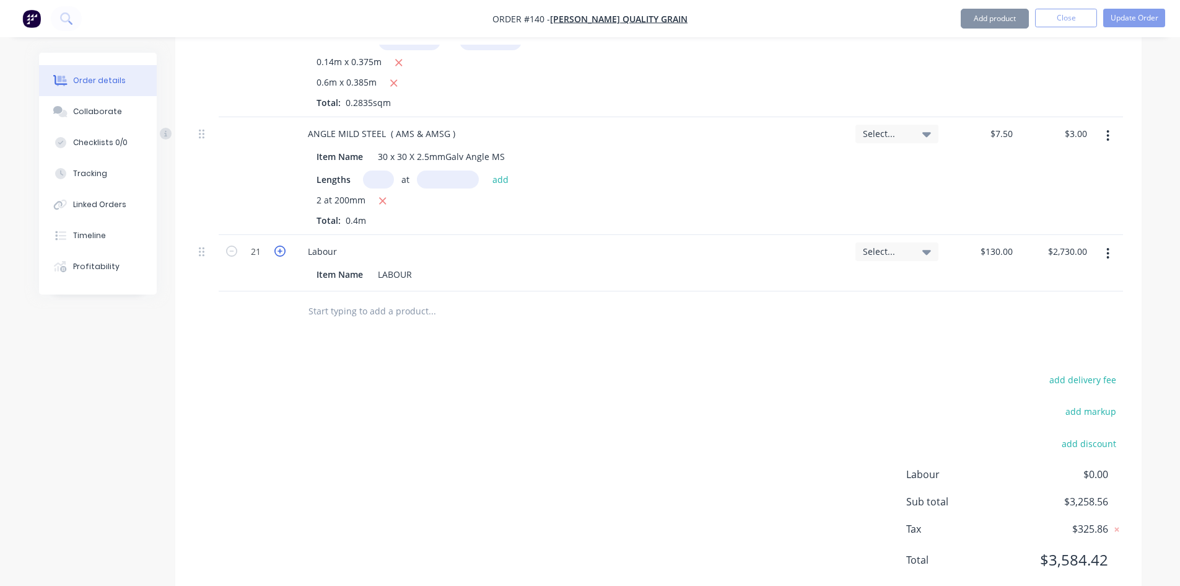
type input "$2,860.00"
click at [279, 245] on icon "button" at bounding box center [280, 250] width 11 height 11
type input "23"
type input "$2,990.00"
click at [279, 245] on icon "button" at bounding box center [280, 250] width 11 height 11
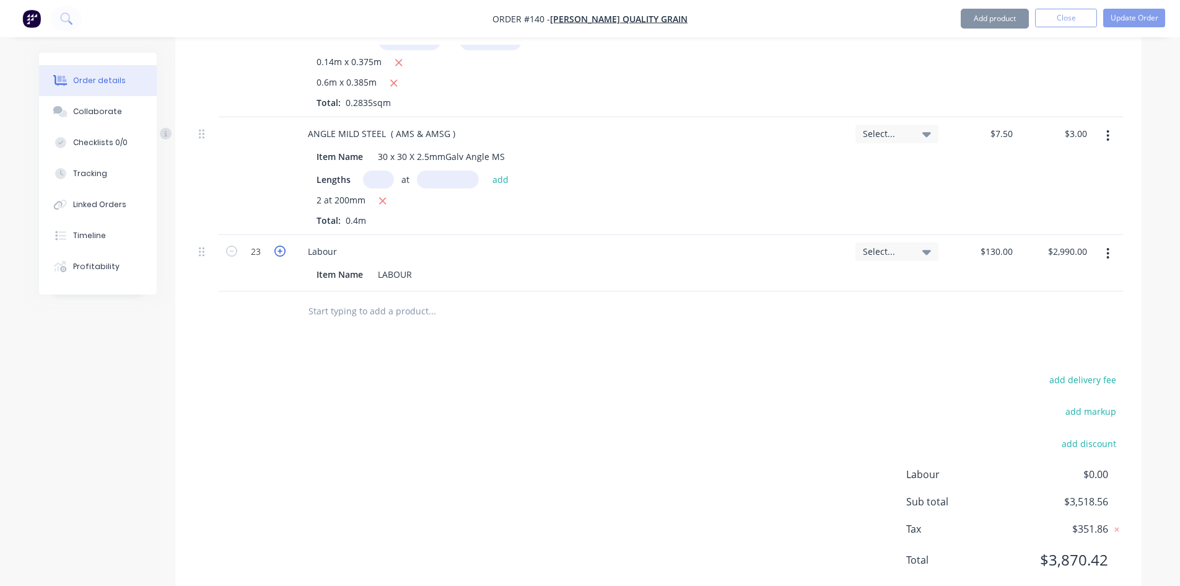
type input "24"
type input "$3,120.00"
click at [279, 245] on icon "button" at bounding box center [280, 250] width 11 height 11
type input "25"
type input "$3,250.00"
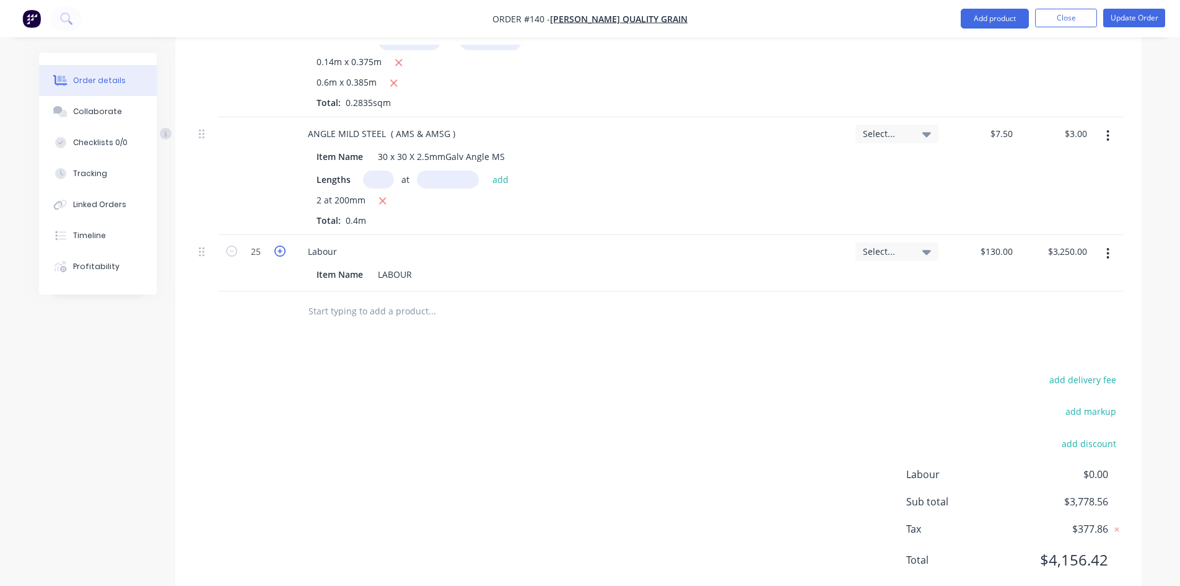
click at [279, 245] on icon "button" at bounding box center [280, 250] width 11 height 11
type input "26"
type input "$3,380.00"
click at [279, 245] on icon "button" at bounding box center [280, 250] width 11 height 11
type input "27"
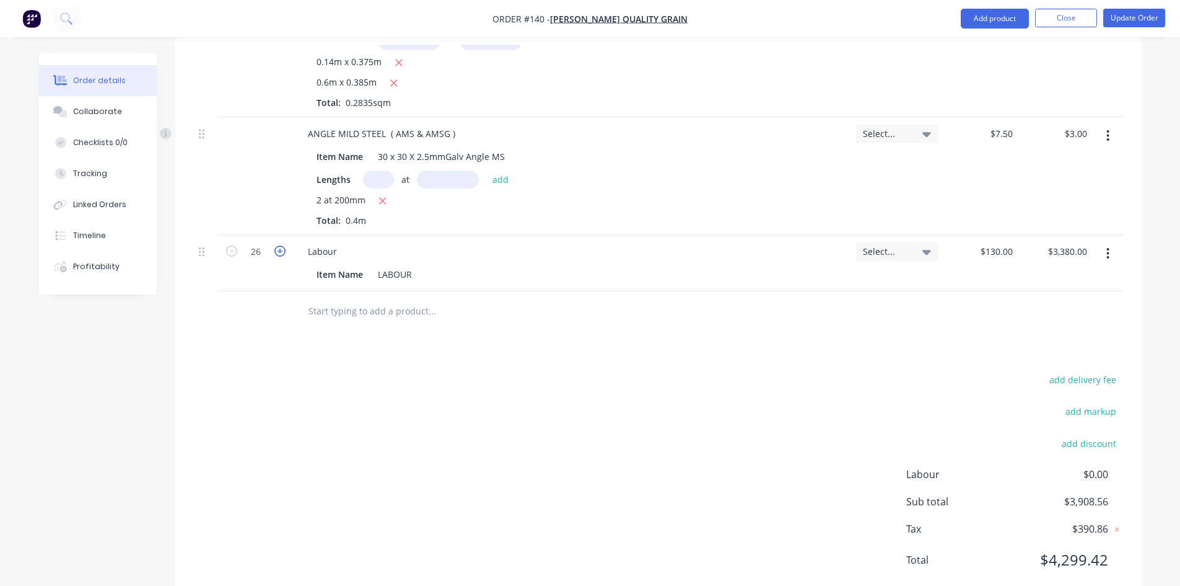
type input "$3,510.00"
click at [279, 245] on icon "button" at bounding box center [280, 250] width 11 height 11
type input "28"
type input "$3,640.00"
click at [1127, 20] on button "Update Order" at bounding box center [1135, 18] width 62 height 19
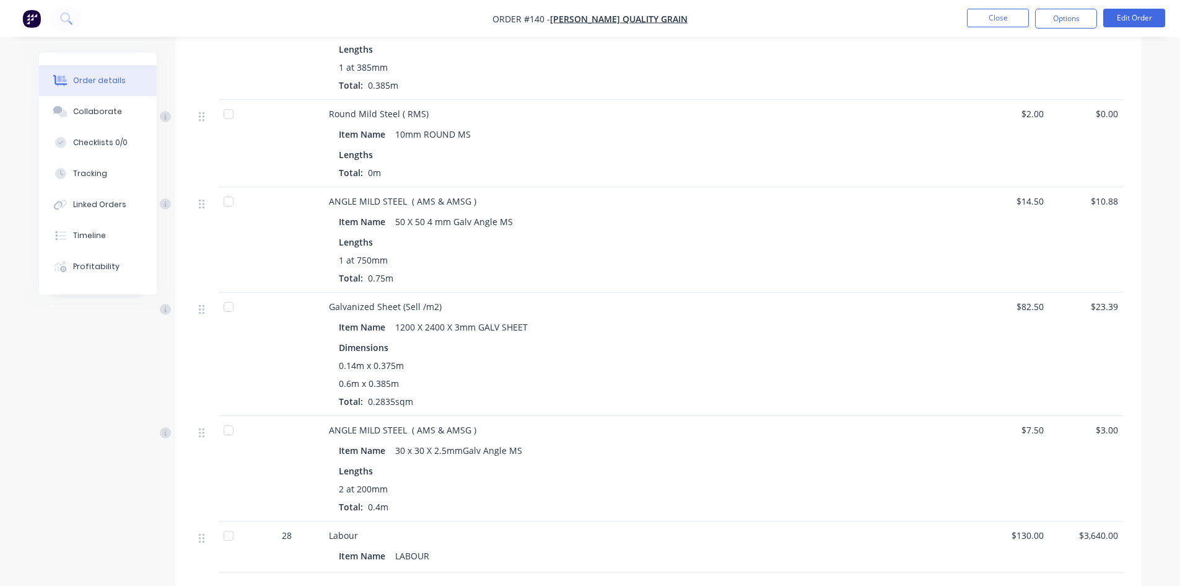
scroll to position [869, 0]
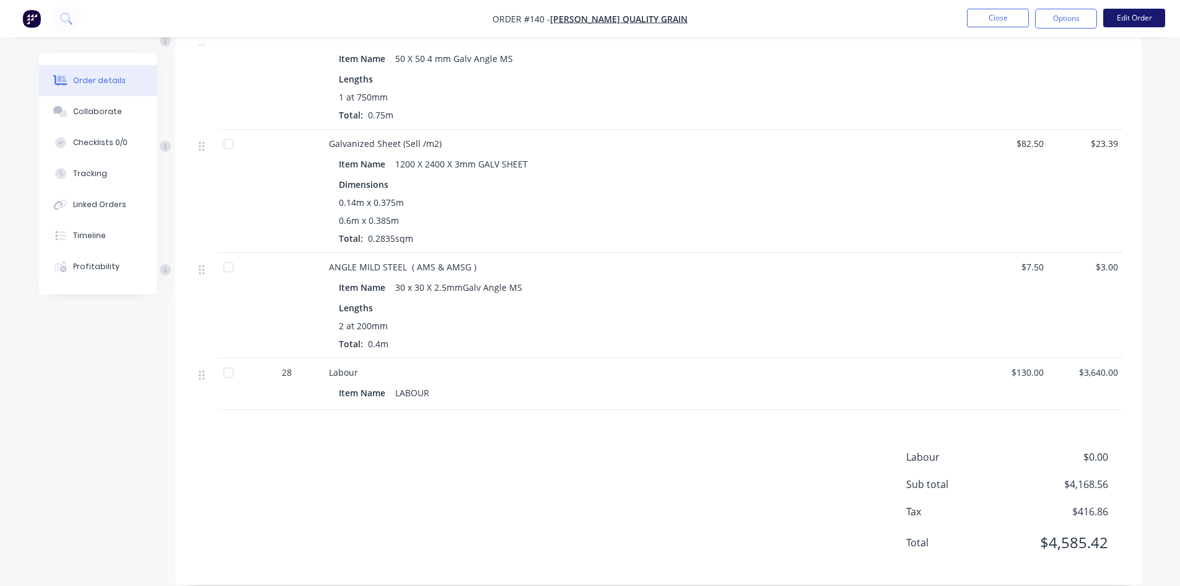
click at [1132, 13] on button "Edit Order" at bounding box center [1135, 18] width 62 height 19
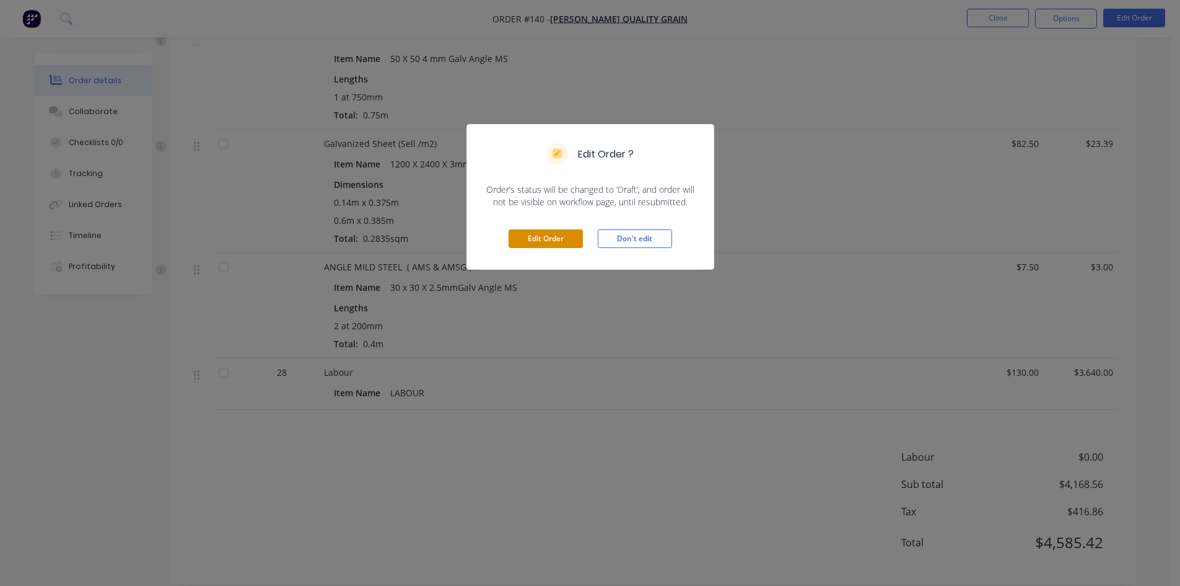
click at [550, 237] on button "Edit Order" at bounding box center [546, 238] width 74 height 19
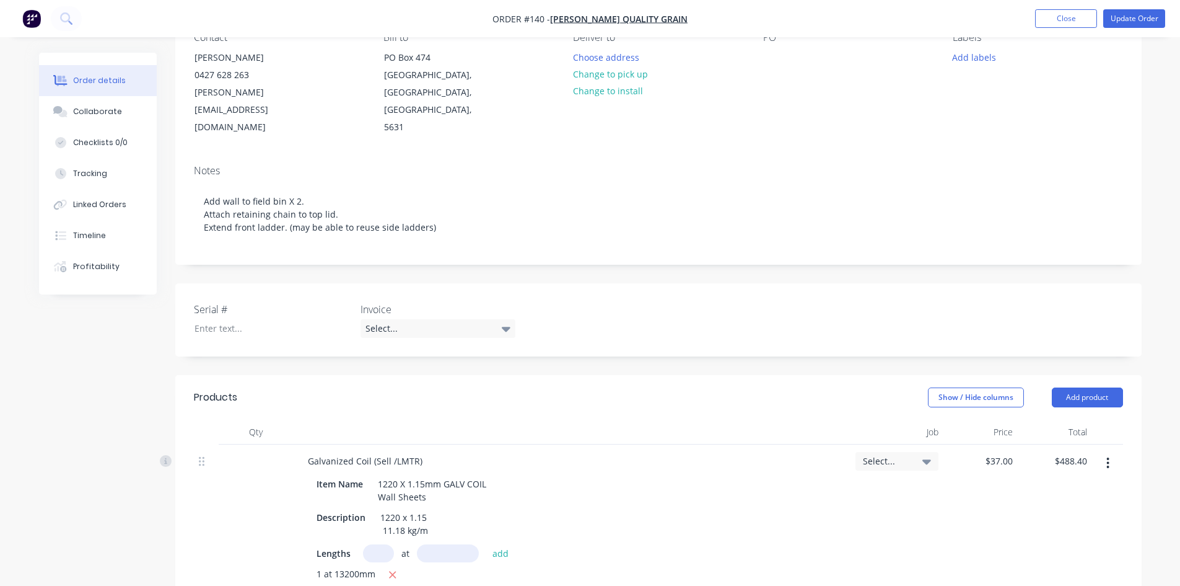
scroll to position [186, 0]
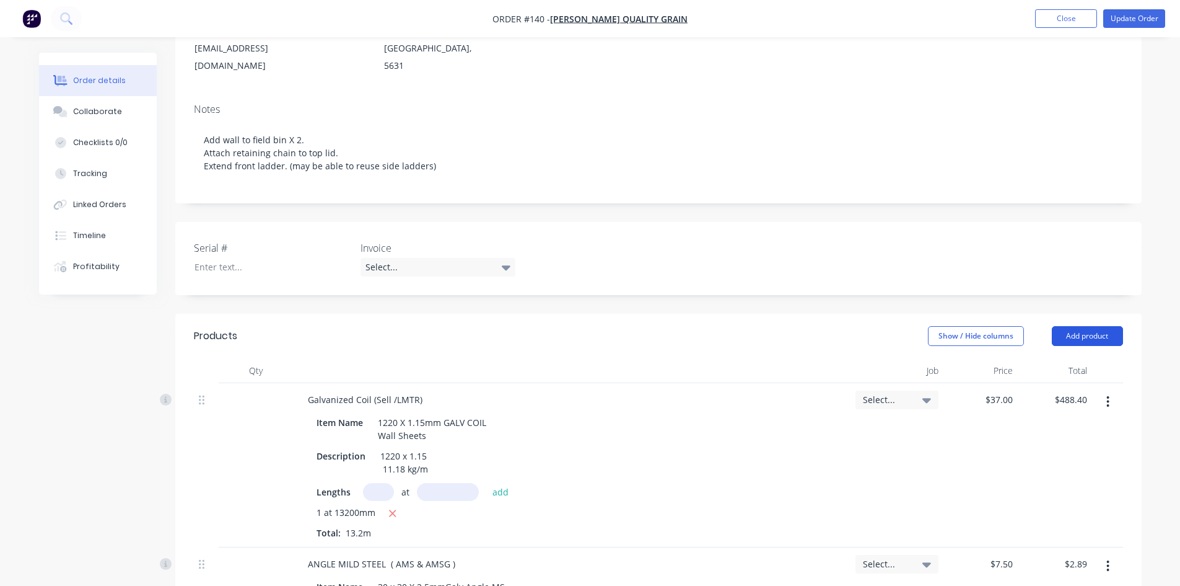
click at [1073, 326] on button "Add product" at bounding box center [1087, 336] width 71 height 20
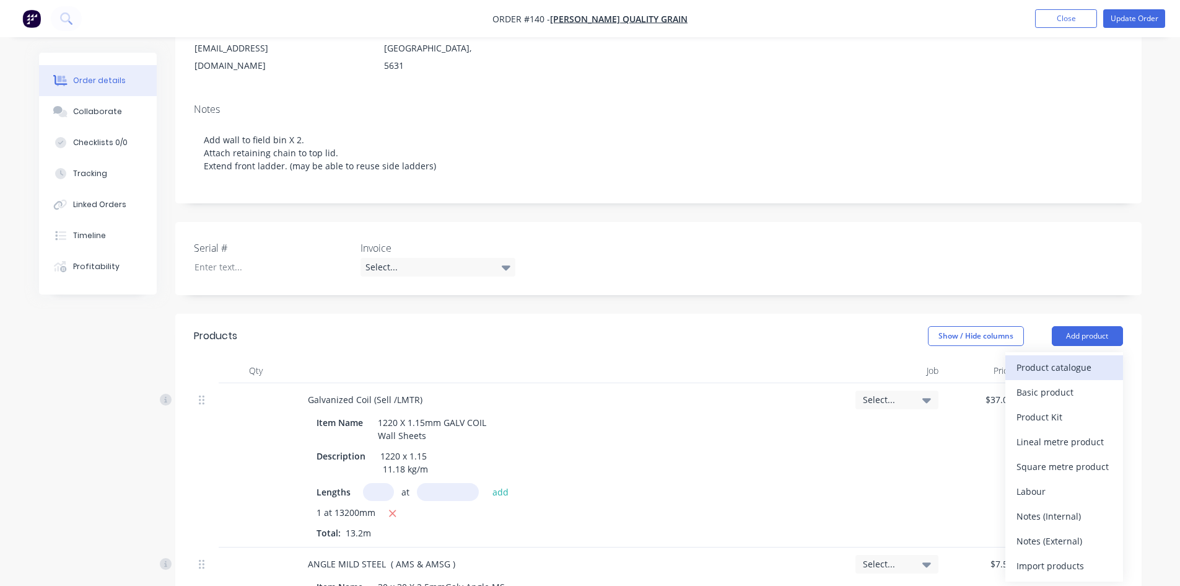
click at [1066, 358] on div "Product catalogue" at bounding box center [1064, 367] width 95 height 18
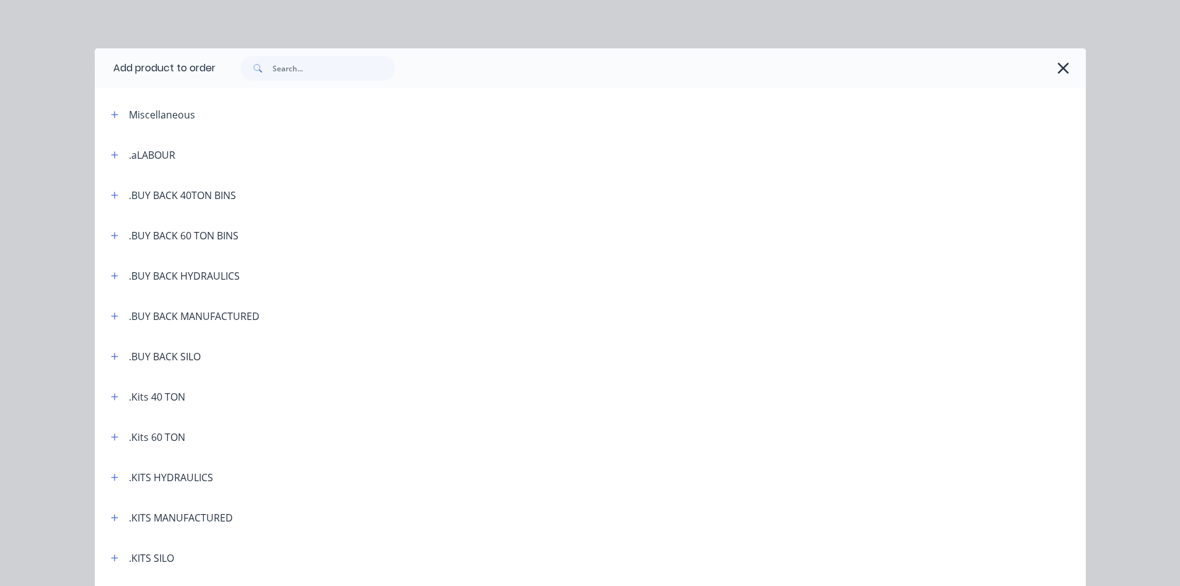
scroll to position [0, 0]
click at [283, 69] on input "text" at bounding box center [334, 69] width 123 height 25
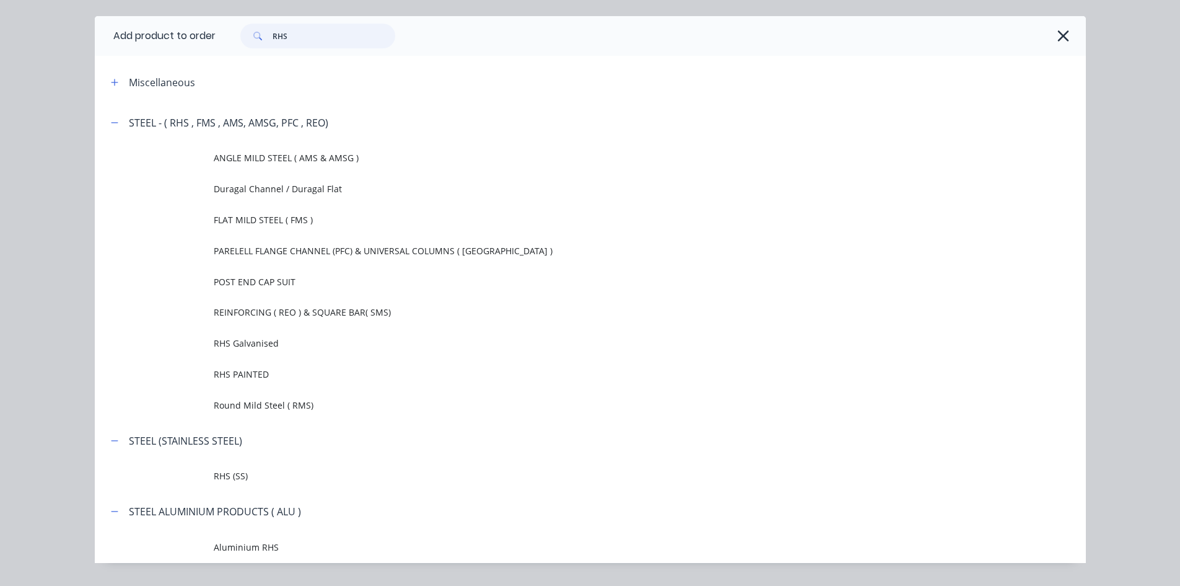
scroll to position [65, 0]
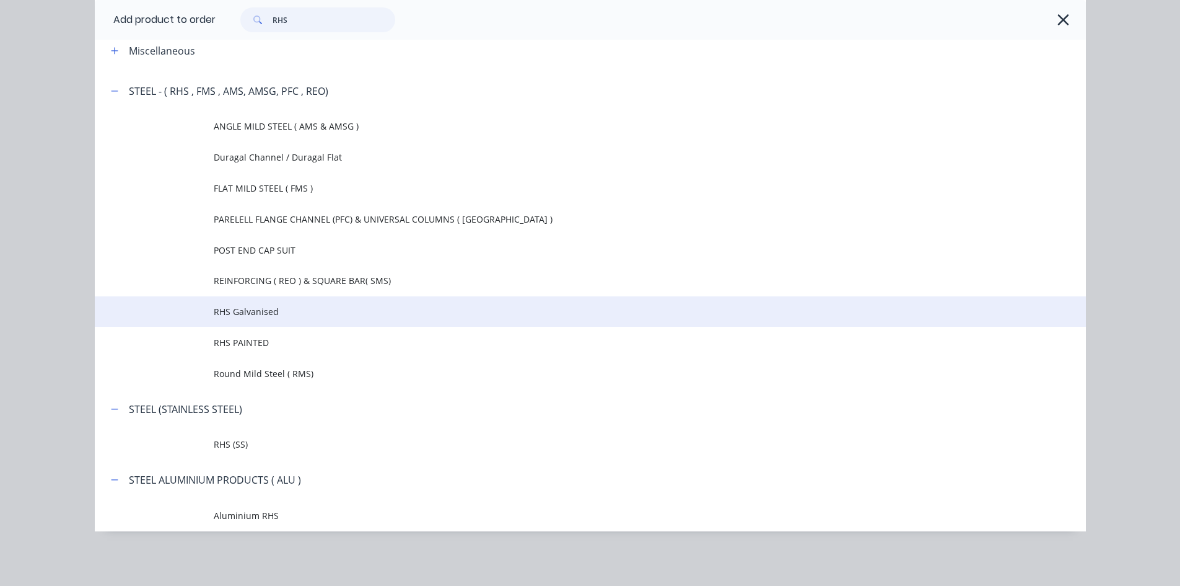
type input "RHS"
click at [260, 316] on span "RHS Galvanised" at bounding box center [563, 311] width 698 height 13
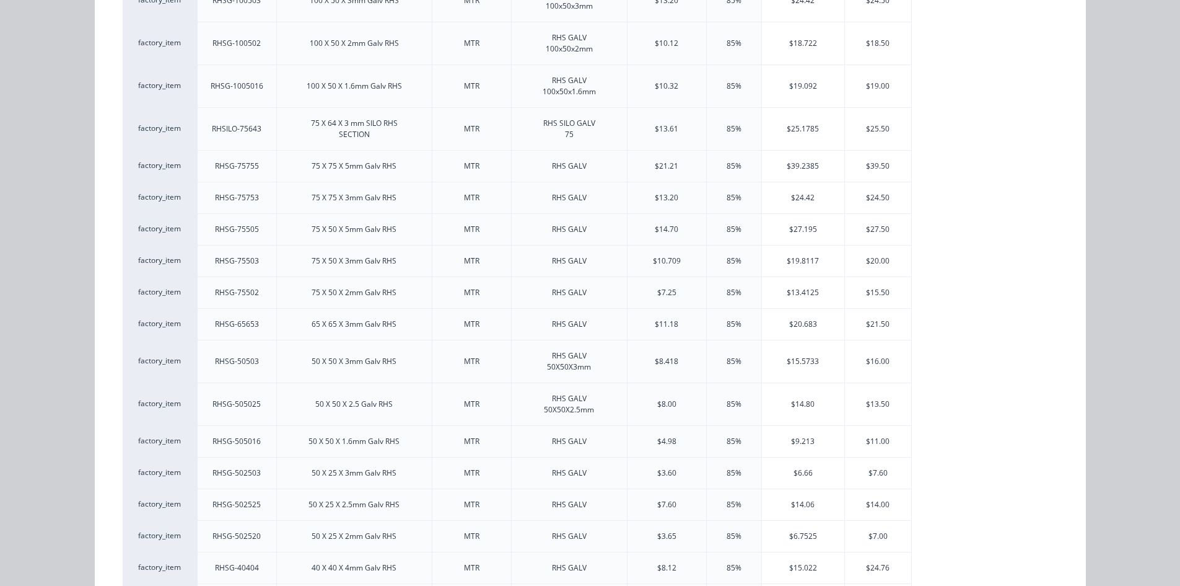
scroll to position [682, 0]
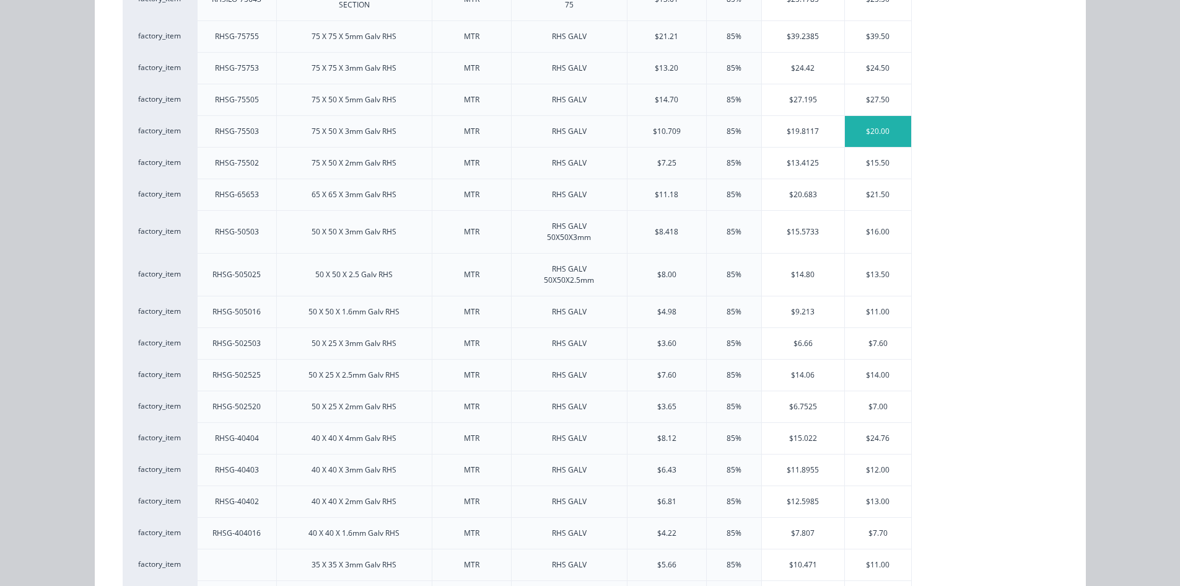
click at [866, 133] on div "$20.00" at bounding box center [878, 131] width 66 height 31
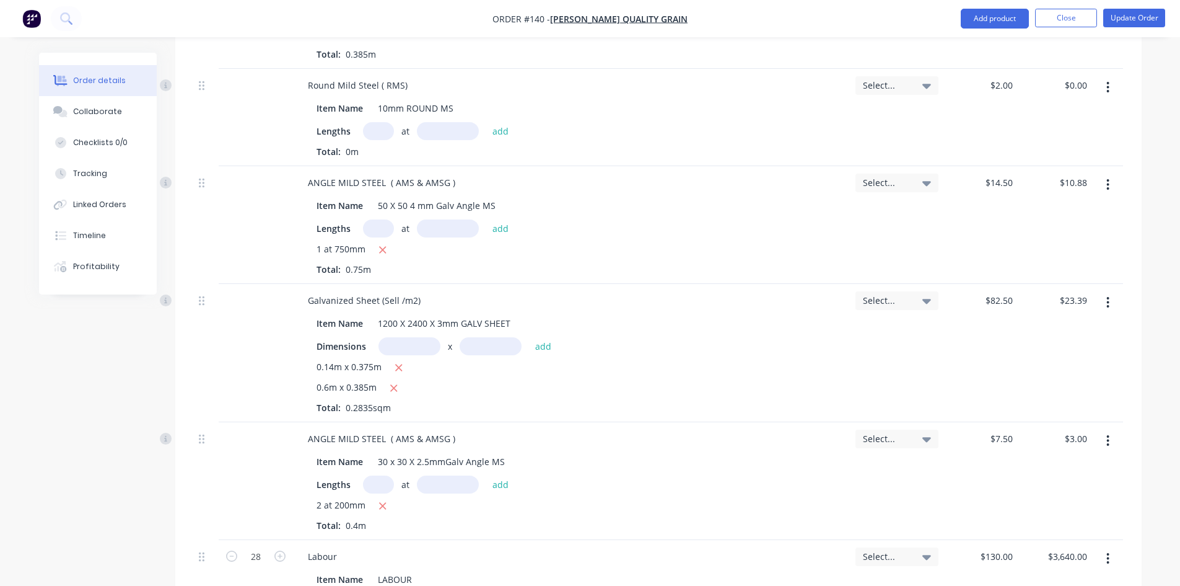
scroll to position [930, 0]
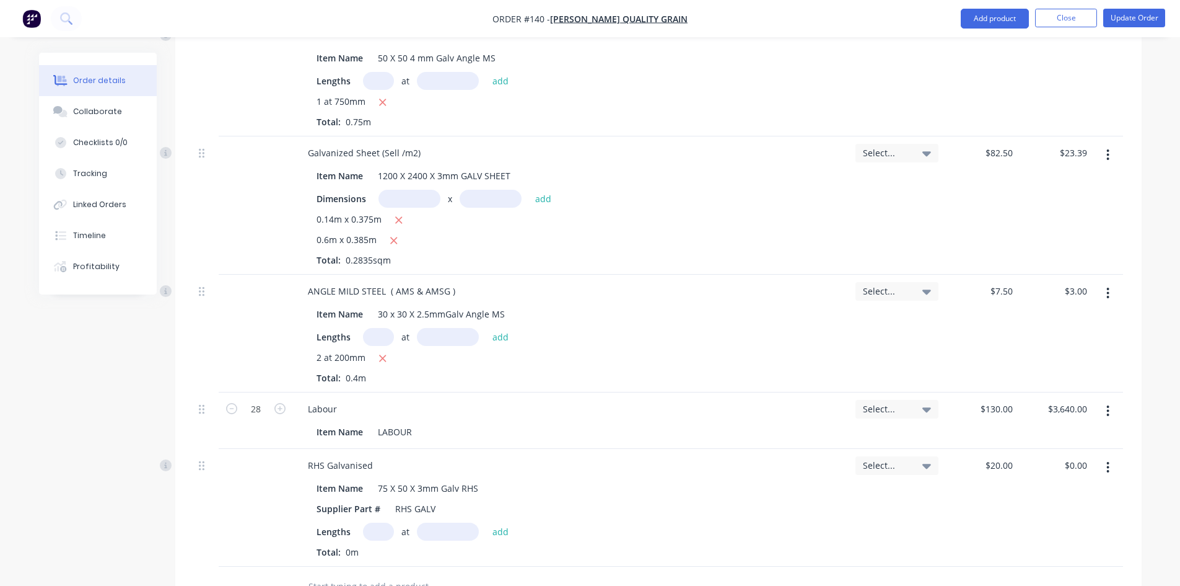
click at [370, 522] on input "text" at bounding box center [378, 531] width 31 height 18
type input "1"
click at [436, 522] on input "text" at bounding box center [448, 531] width 62 height 18
type input "1000mm"
click at [501, 522] on button "add" at bounding box center [500, 530] width 29 height 17
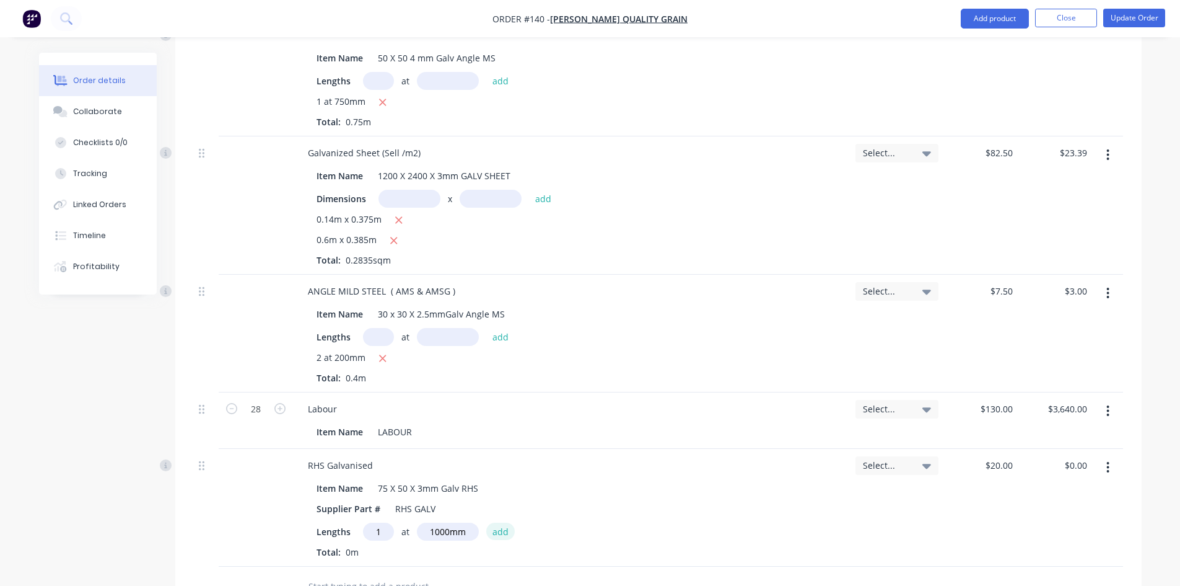
type input "$20.00"
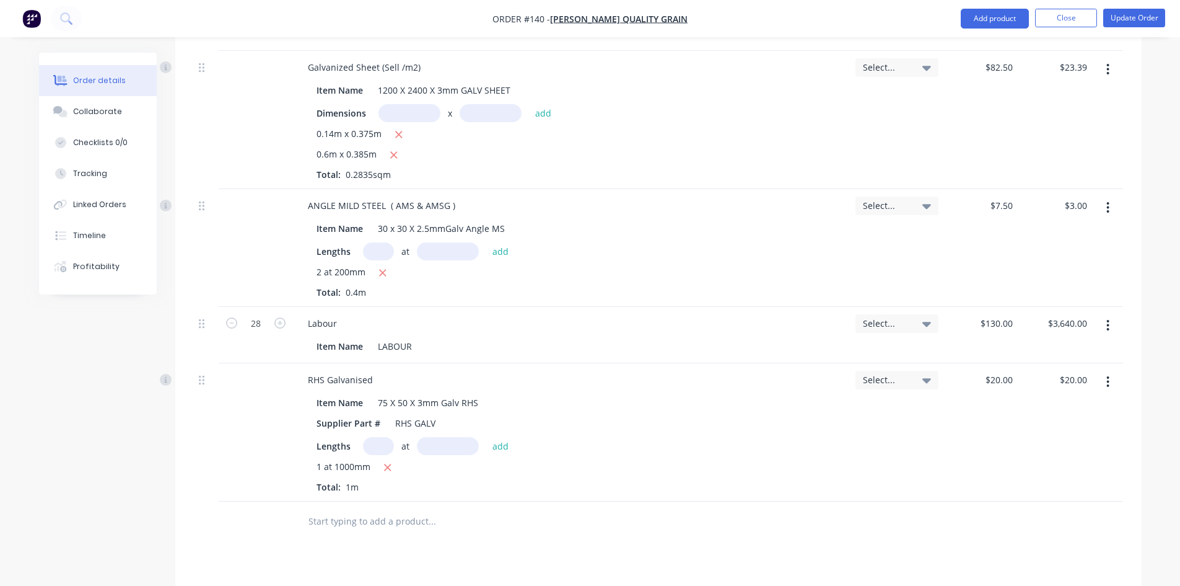
scroll to position [991, 0]
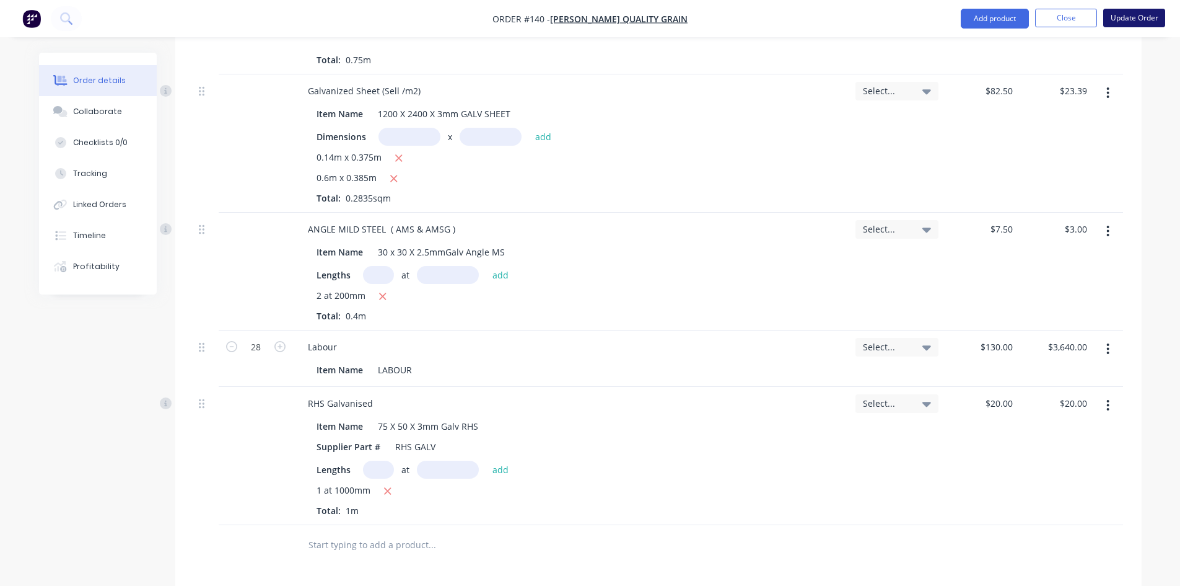
click at [1142, 18] on button "Update Order" at bounding box center [1135, 18] width 62 height 19
